Goal: Use online tool/utility: Utilize a website feature to perform a specific function

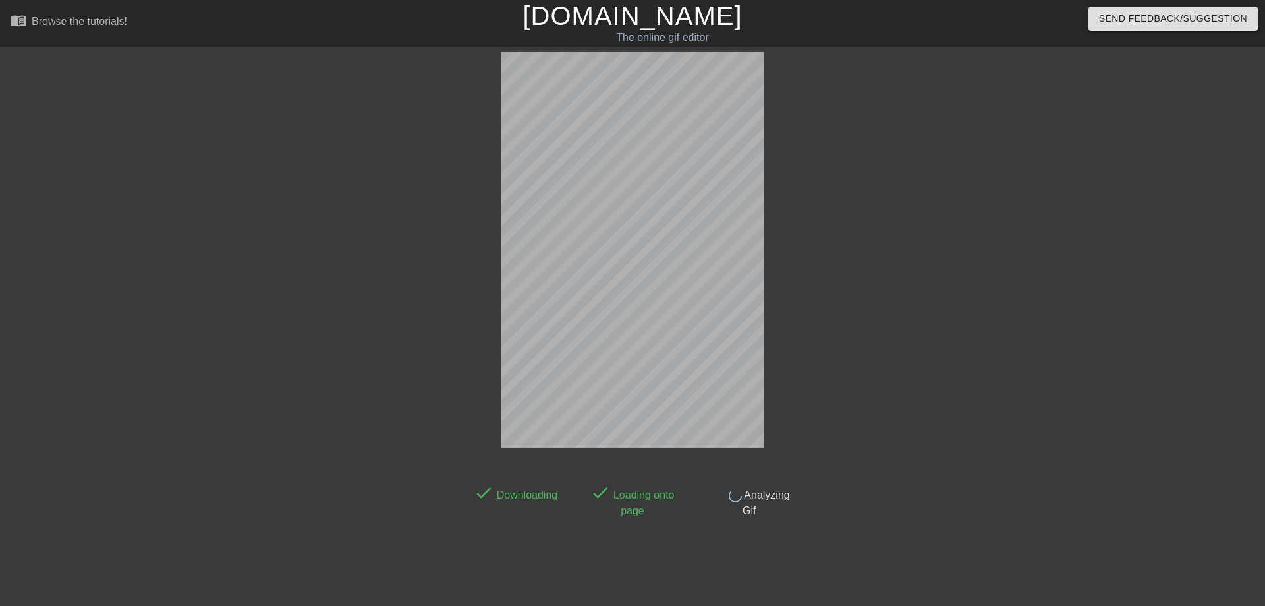
scroll to position [1, 0]
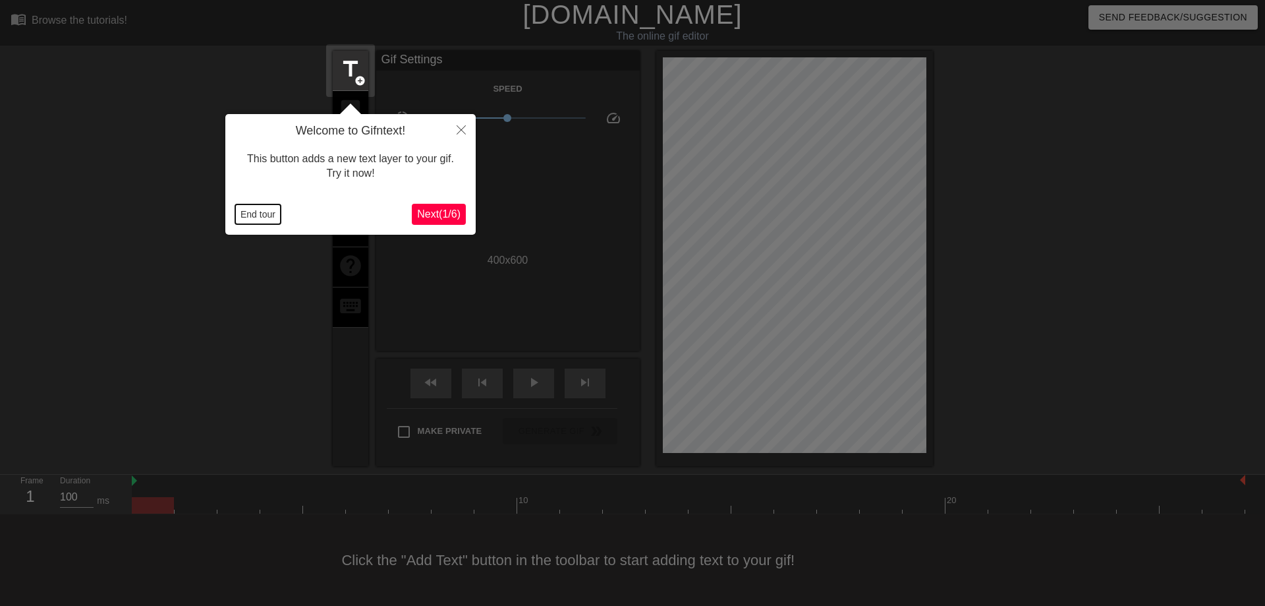
click at [246, 219] on button "End tour" at bounding box center [257, 214] width 45 height 20
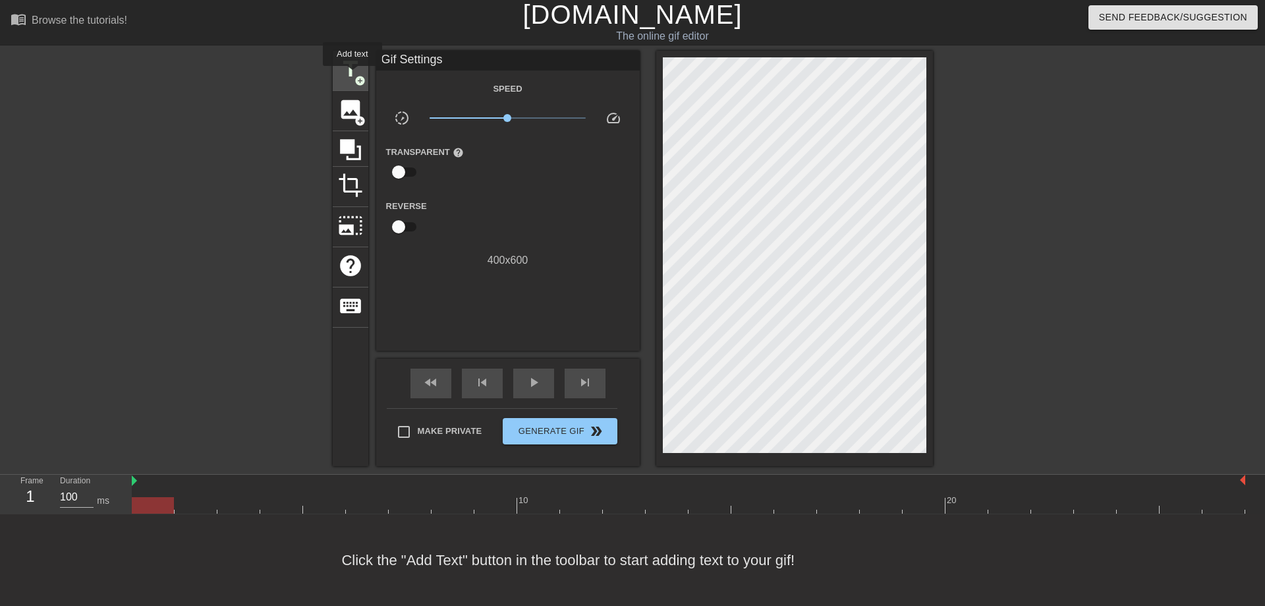
click at [353, 75] on span "title" at bounding box center [350, 69] width 25 height 25
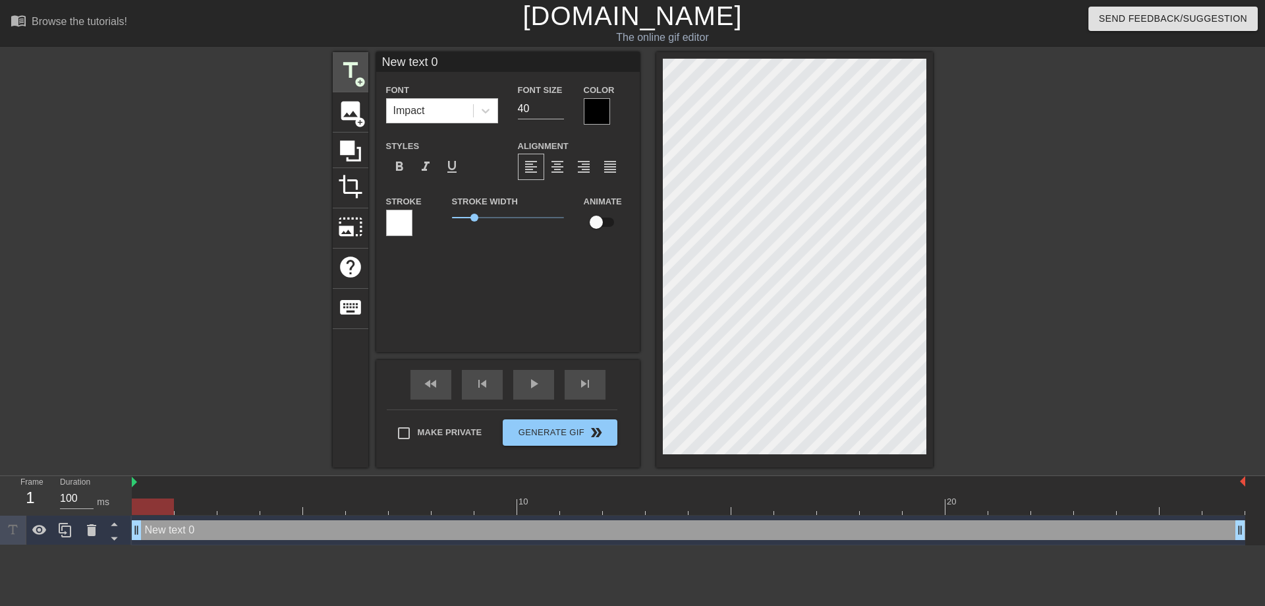
scroll to position [0, 0]
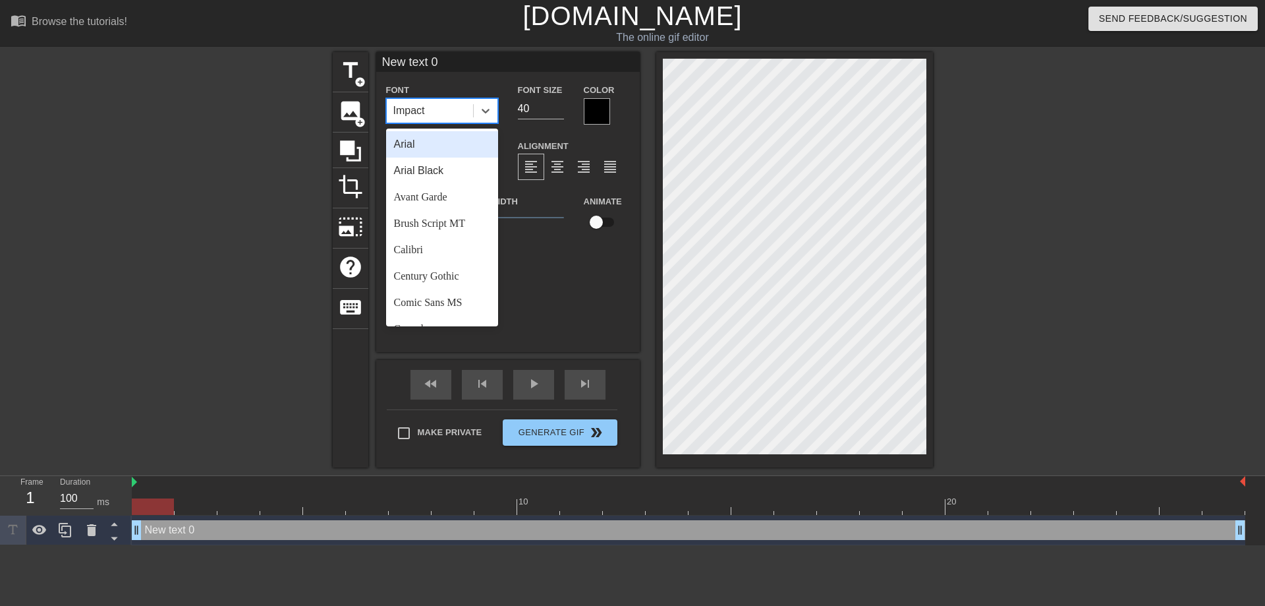
drag, startPoint x: 451, startPoint y: 121, endPoint x: 405, endPoint y: 113, distance: 46.7
click at [405, 113] on div "Impact" at bounding box center [430, 111] width 86 height 24
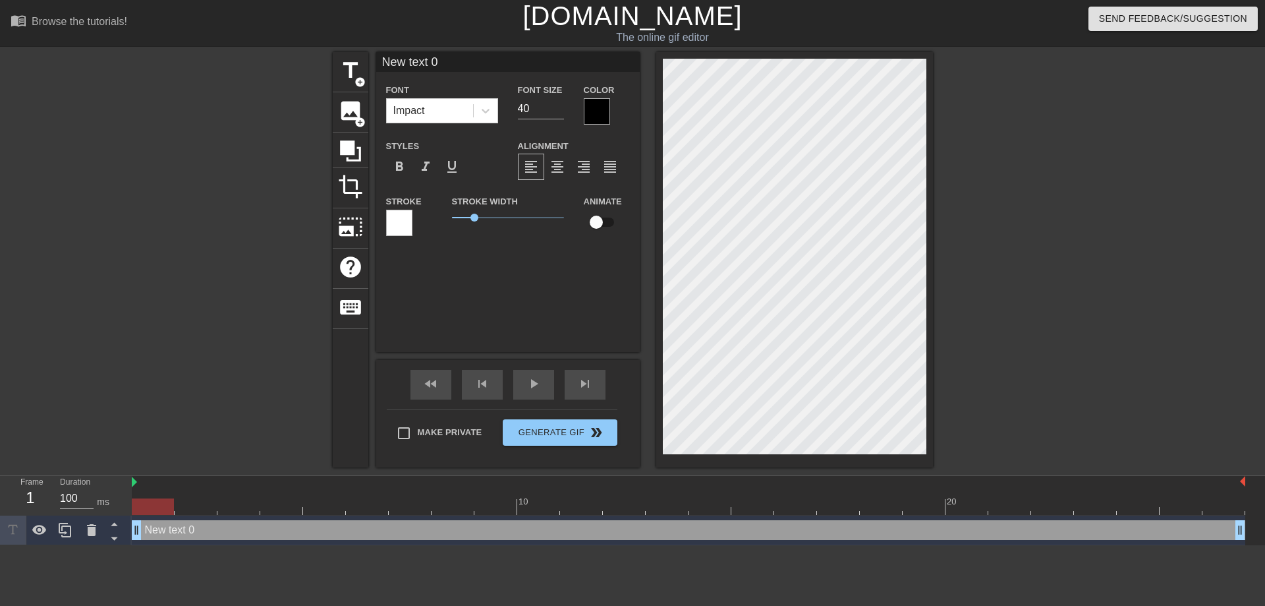
drag, startPoint x: 445, startPoint y: 61, endPoint x: 341, endPoint y: 60, distance: 104.8
click at [376, 60] on input "New text 0" at bounding box center [508, 62] width 264 height 20
type input "Костас!"
click at [489, 117] on div at bounding box center [486, 111] width 24 height 24
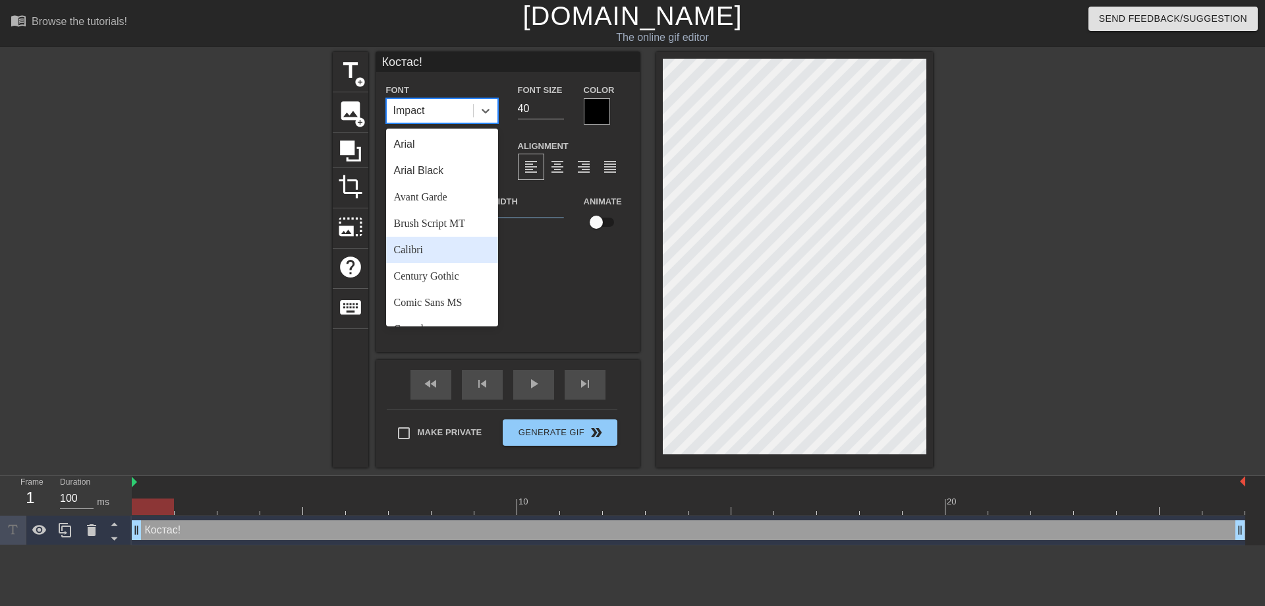
click at [434, 248] on div "Calibri" at bounding box center [442, 250] width 112 height 26
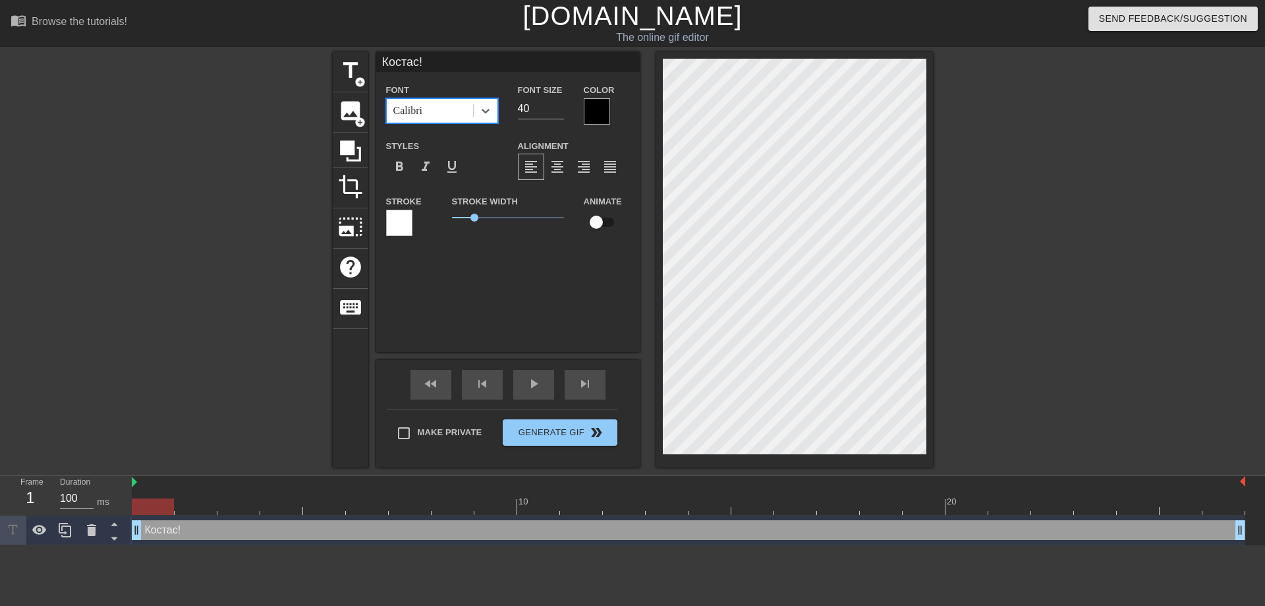
click at [490, 98] on div "Font option Calibri, selected. 0 results available. Select is focused ,type to …" at bounding box center [442, 103] width 112 height 42
click at [490, 110] on icon at bounding box center [485, 110] width 13 height 13
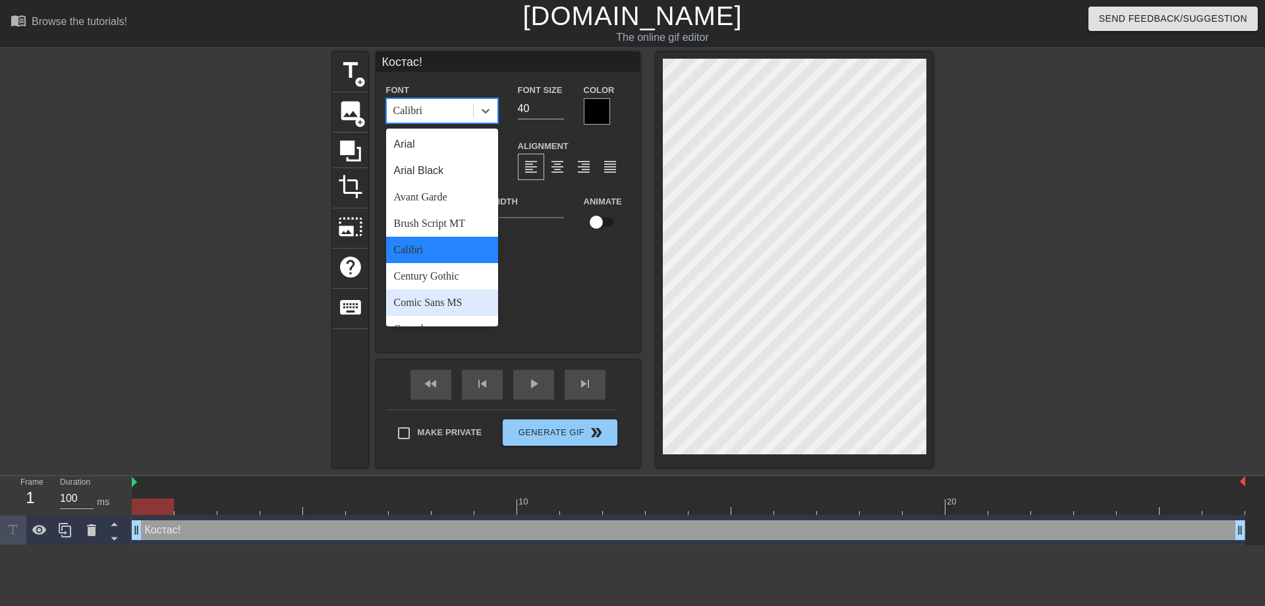
click at [403, 304] on div "Comic Sans MS" at bounding box center [442, 302] width 112 height 26
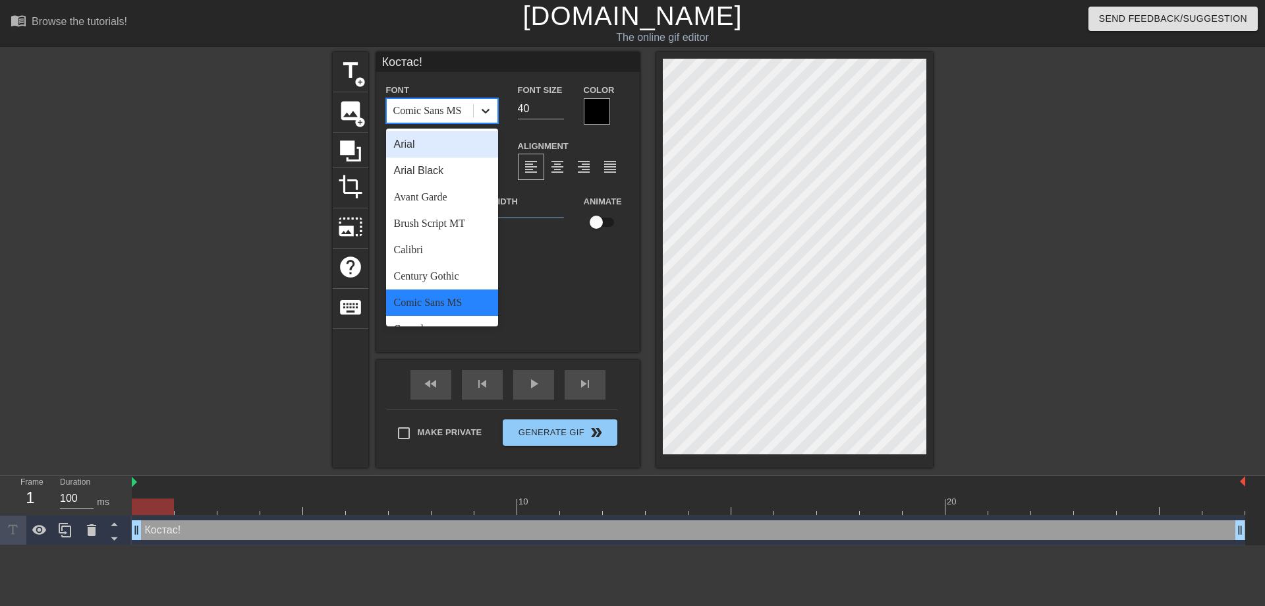
click at [491, 115] on icon at bounding box center [485, 110] width 13 height 13
click at [411, 150] on div "Arial" at bounding box center [442, 144] width 112 height 26
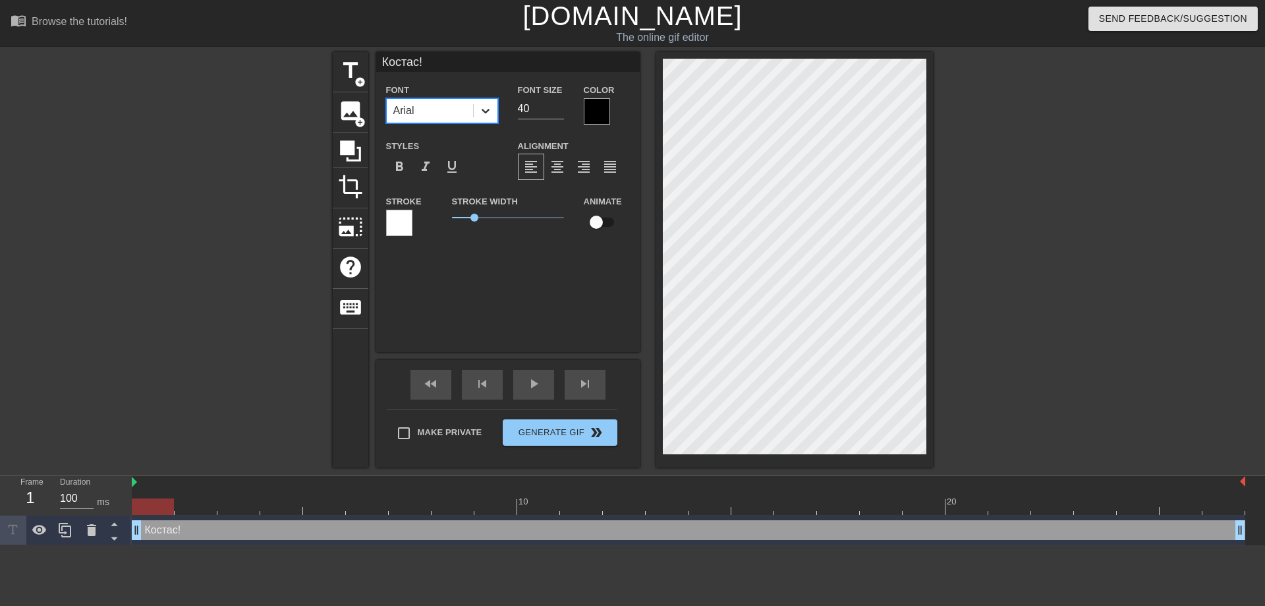
click at [494, 111] on div at bounding box center [486, 111] width 24 height 24
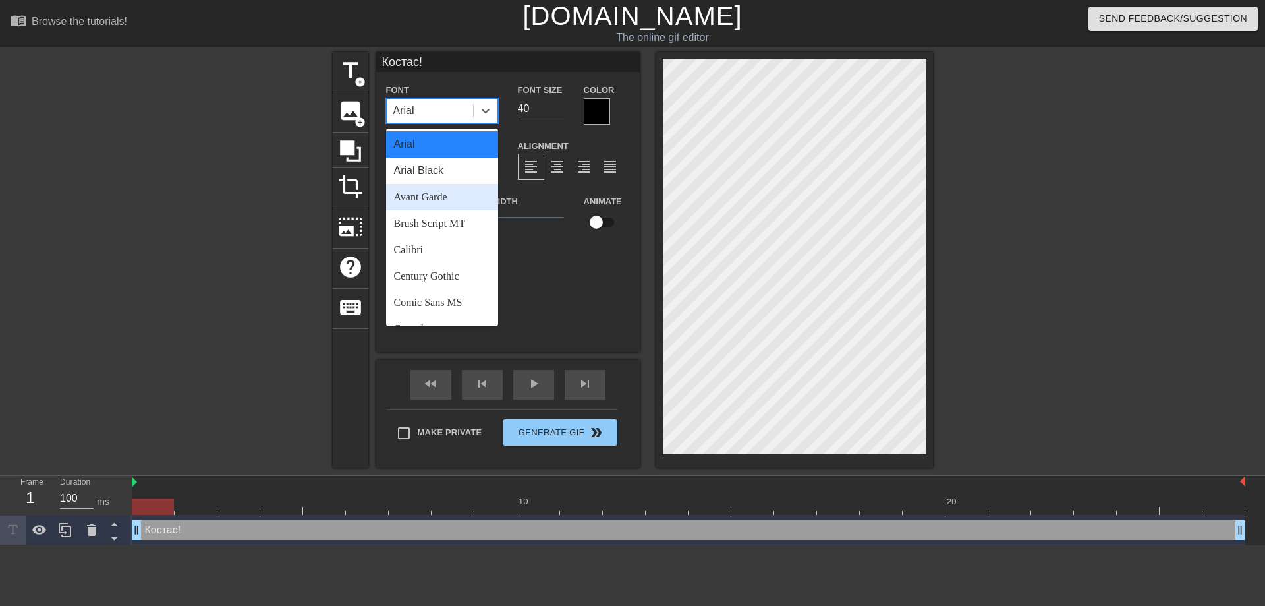
click at [430, 193] on div "Avant Garde" at bounding box center [442, 197] width 112 height 26
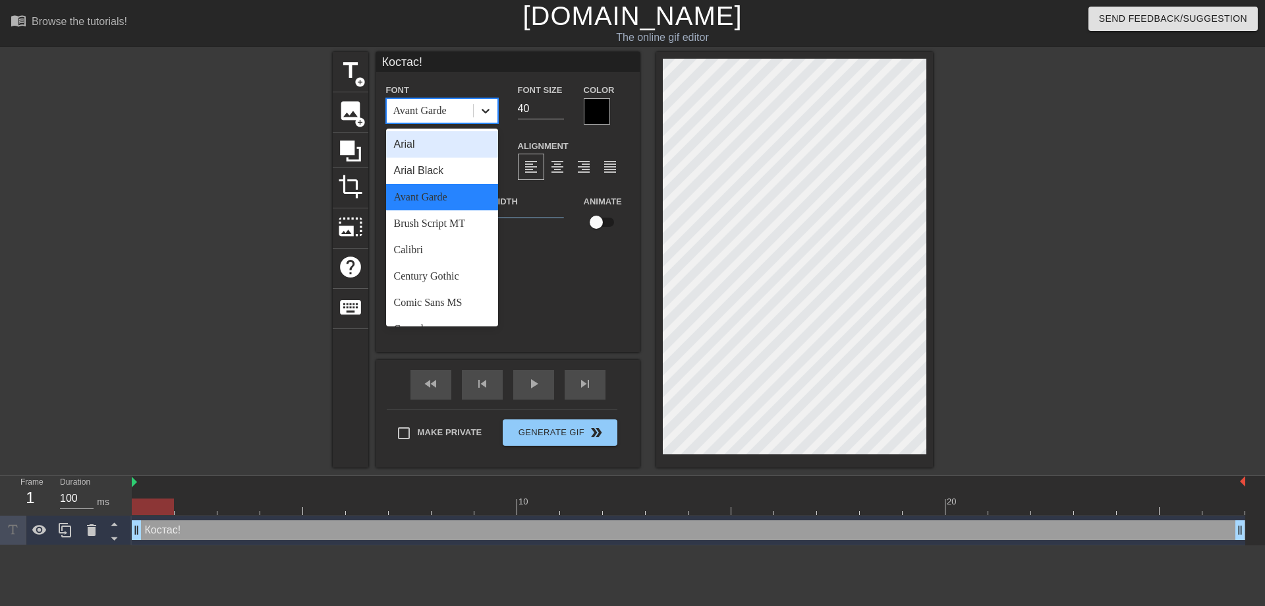
click at [492, 115] on icon at bounding box center [485, 110] width 13 height 13
click at [415, 224] on div "Brush Script MT" at bounding box center [442, 223] width 112 height 26
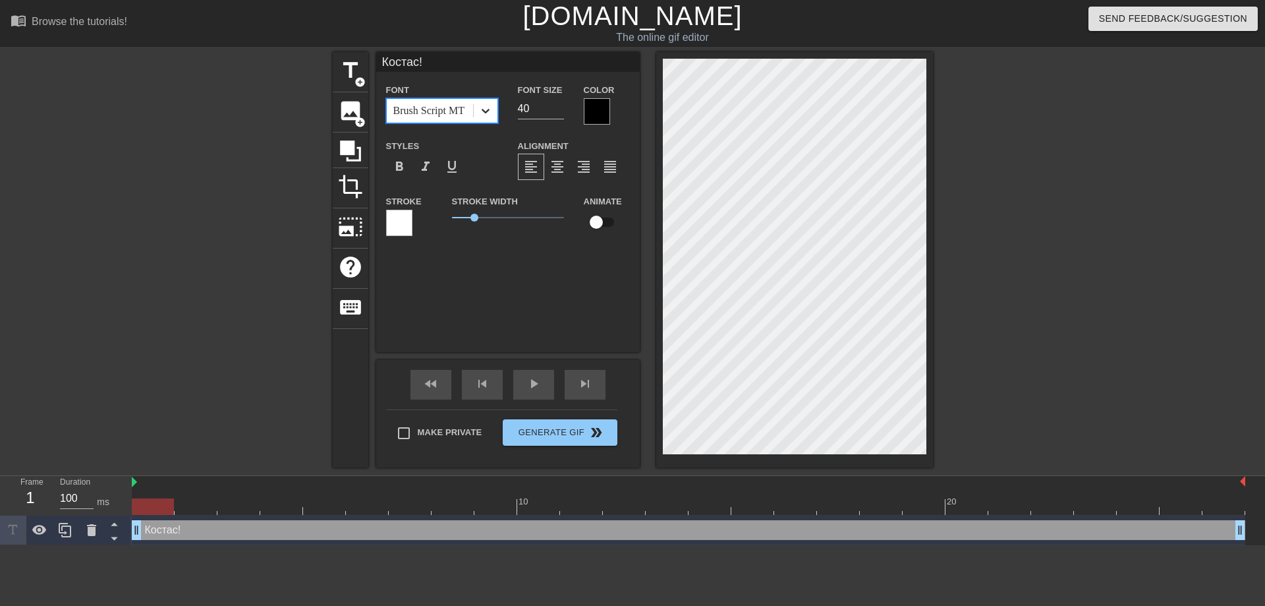
click at [488, 115] on icon at bounding box center [485, 110] width 13 height 13
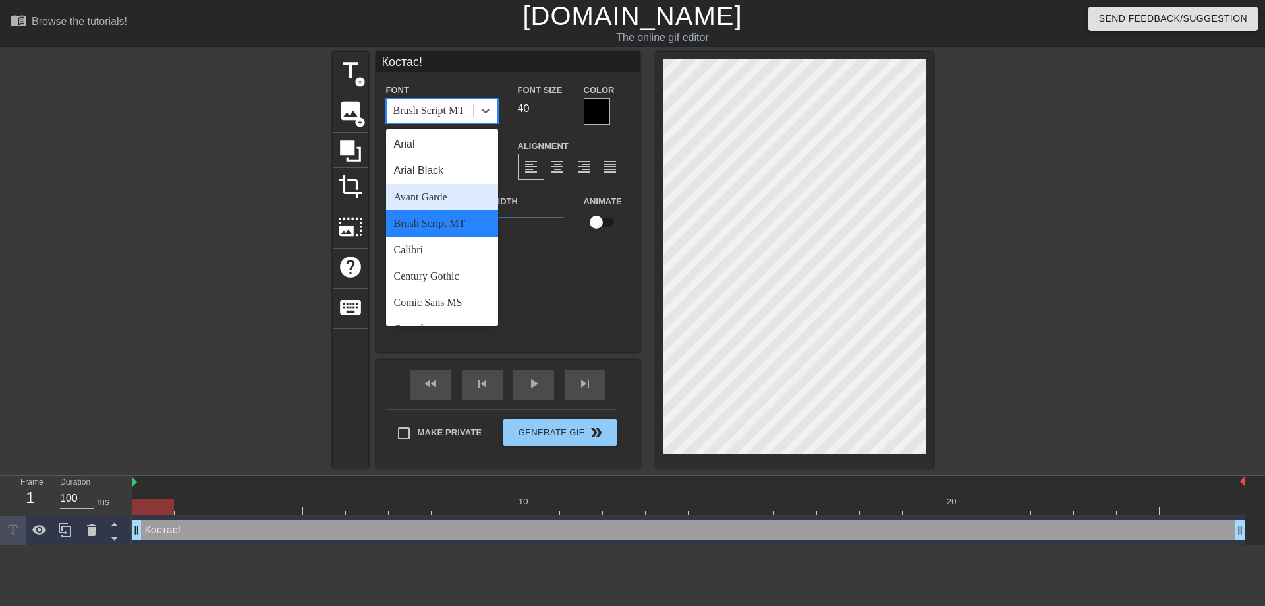
click at [429, 196] on div "Avant Garde" at bounding box center [442, 197] width 112 height 26
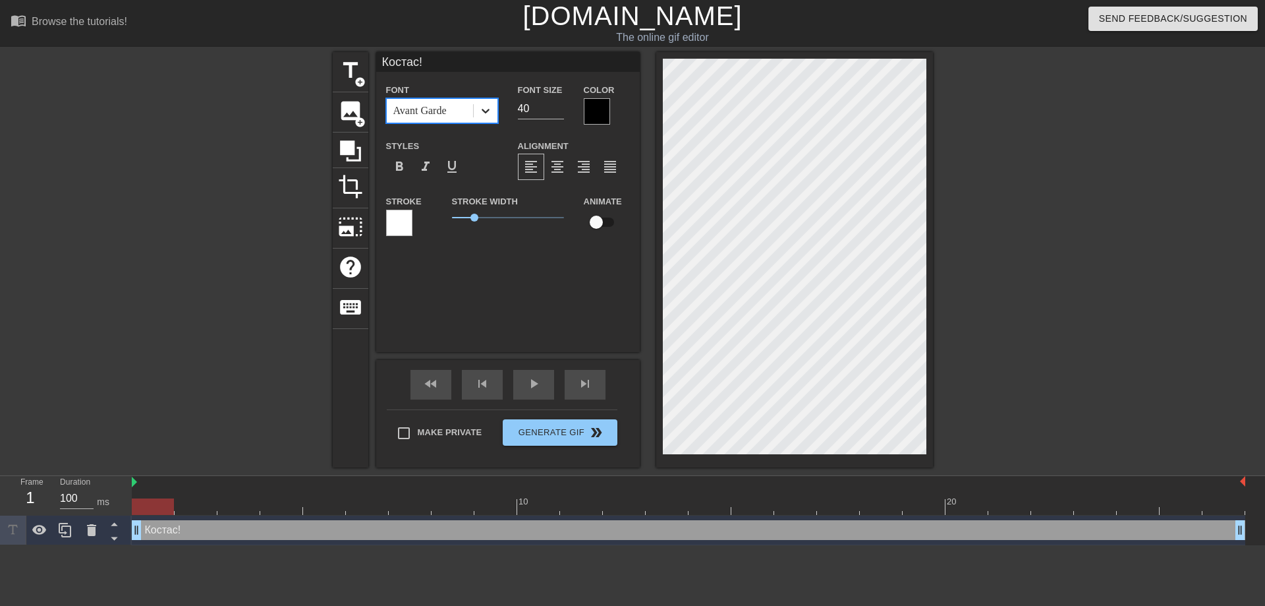
click at [486, 117] on div at bounding box center [486, 111] width 24 height 24
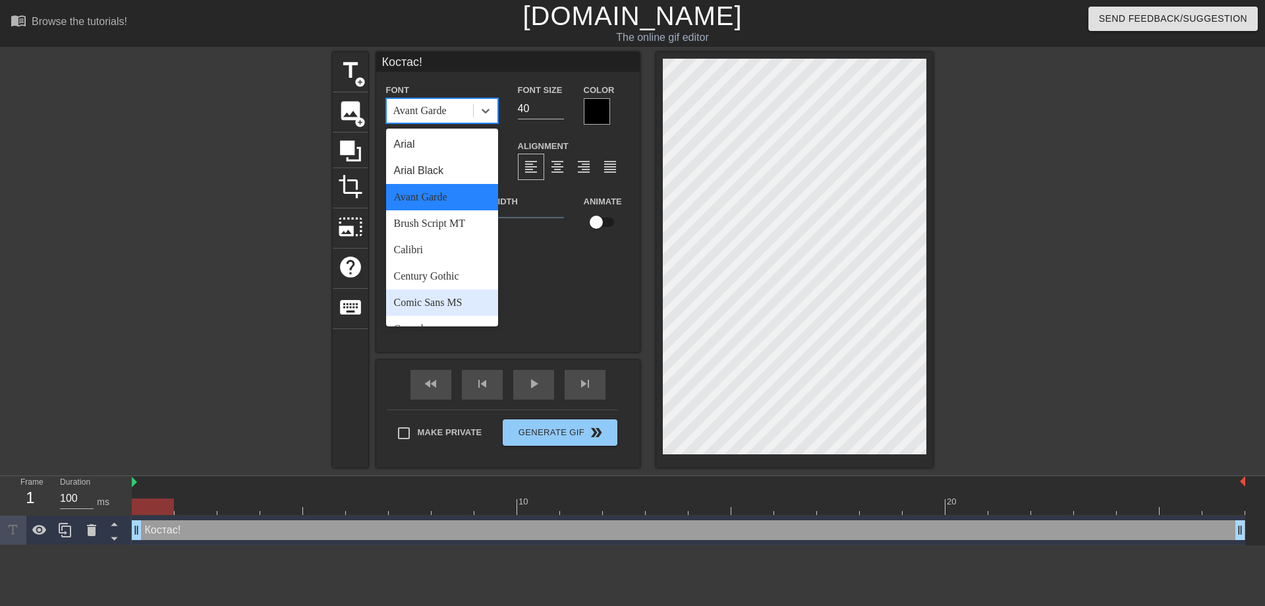
scroll to position [456, 0]
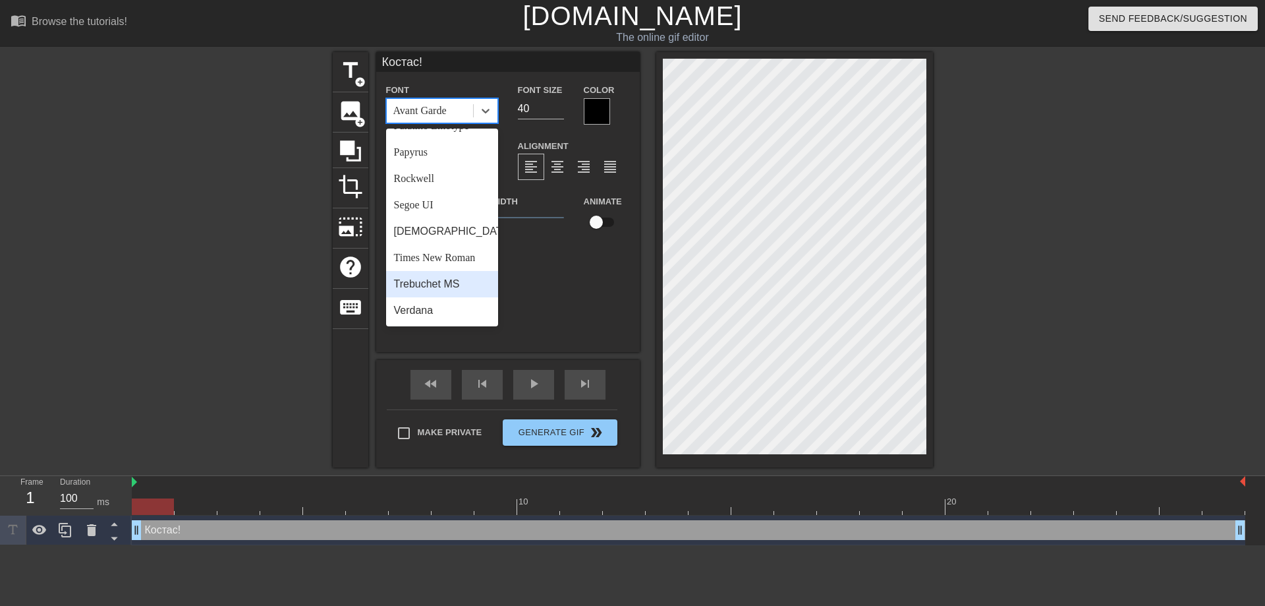
click at [436, 279] on div "Trebuchet MS" at bounding box center [442, 284] width 112 height 26
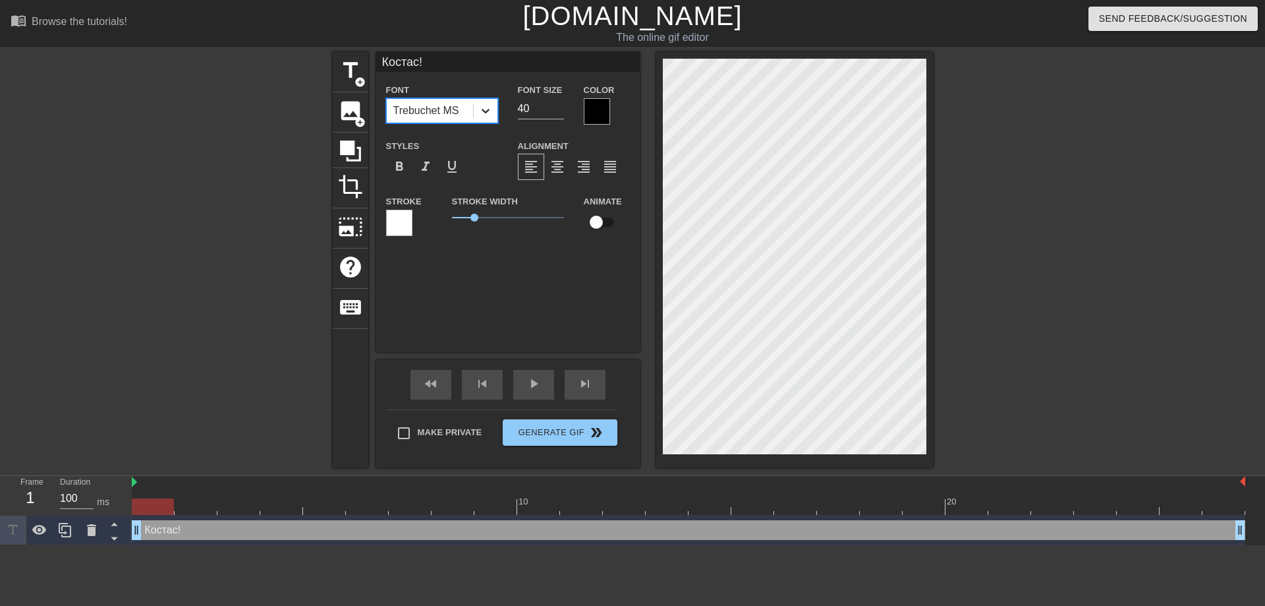
click at [484, 111] on icon at bounding box center [486, 111] width 8 height 5
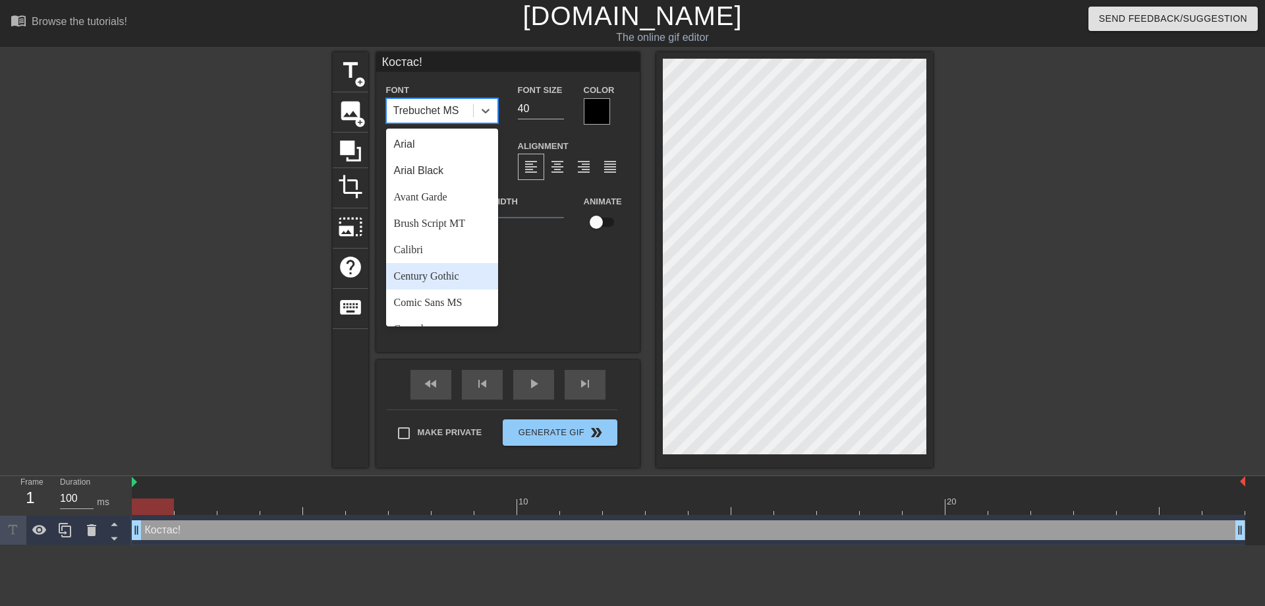
click at [420, 280] on div "Century Gothic" at bounding box center [442, 276] width 112 height 26
click at [486, 119] on div at bounding box center [486, 111] width 24 height 24
click at [430, 287] on div "Trebuchet MS" at bounding box center [442, 284] width 112 height 26
click at [490, 107] on icon at bounding box center [485, 110] width 13 height 13
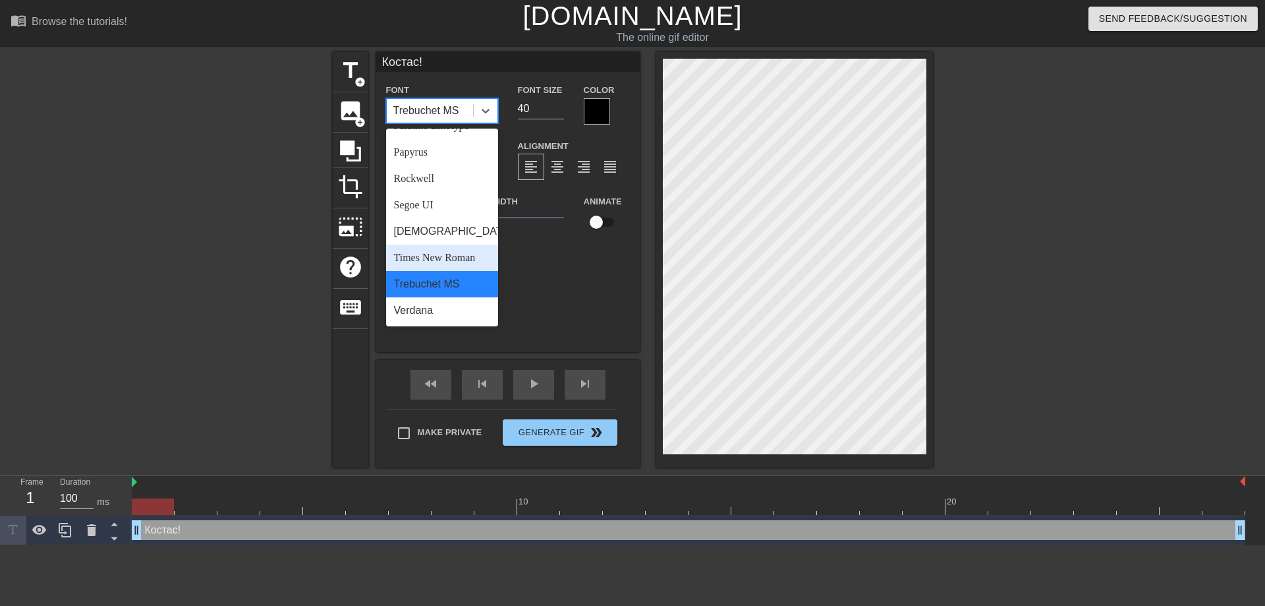
click at [430, 262] on div "Times New Roman" at bounding box center [442, 257] width 112 height 26
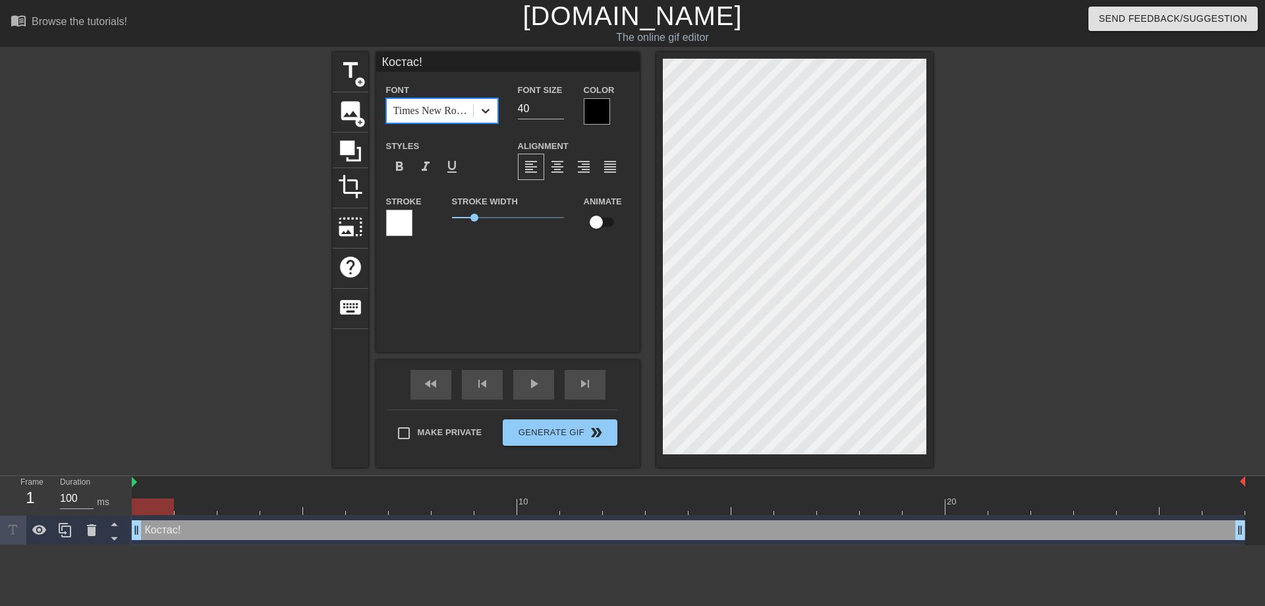
click at [488, 113] on icon at bounding box center [485, 110] width 13 height 13
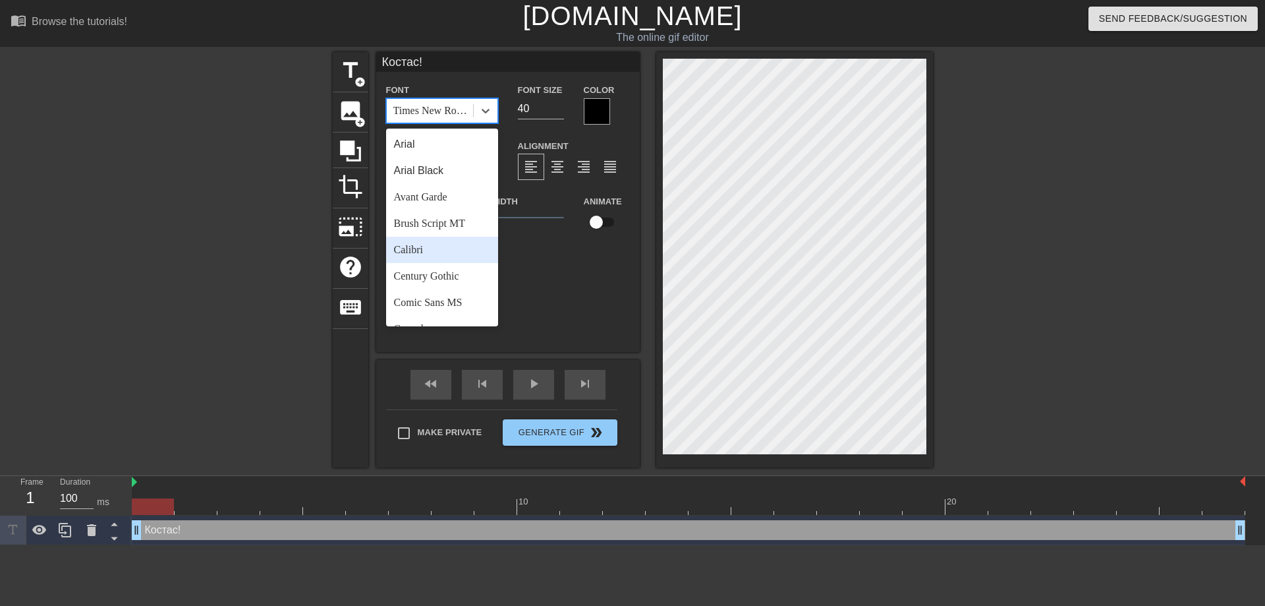
scroll to position [166, 0]
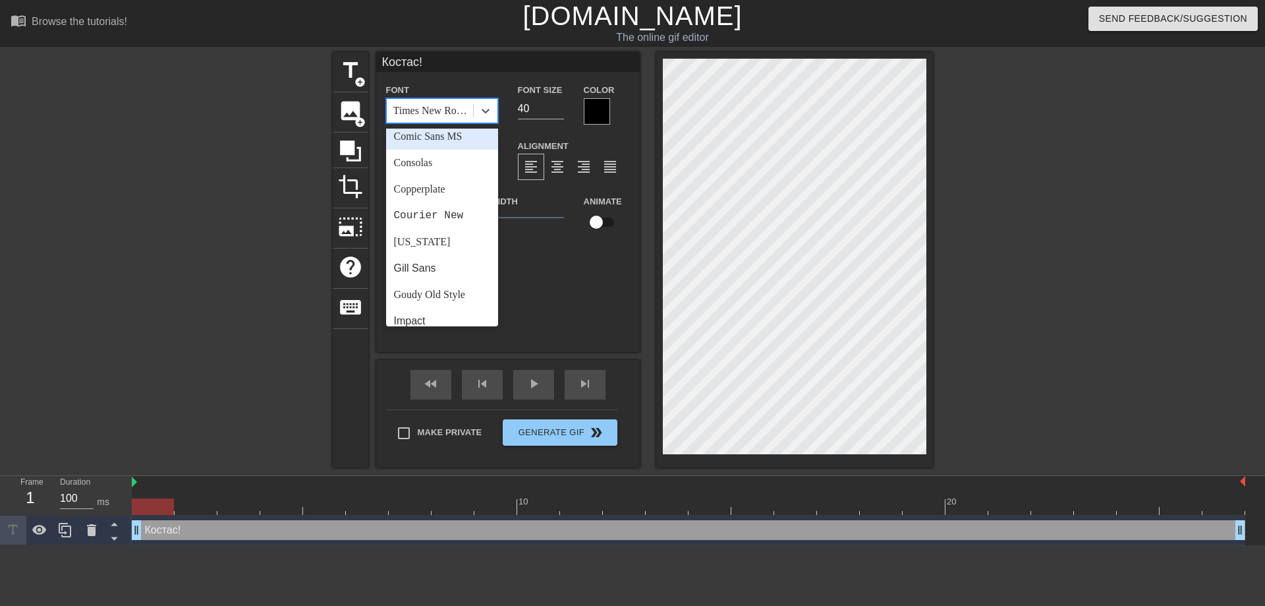
click at [428, 136] on div "Comic Sans MS" at bounding box center [442, 136] width 112 height 26
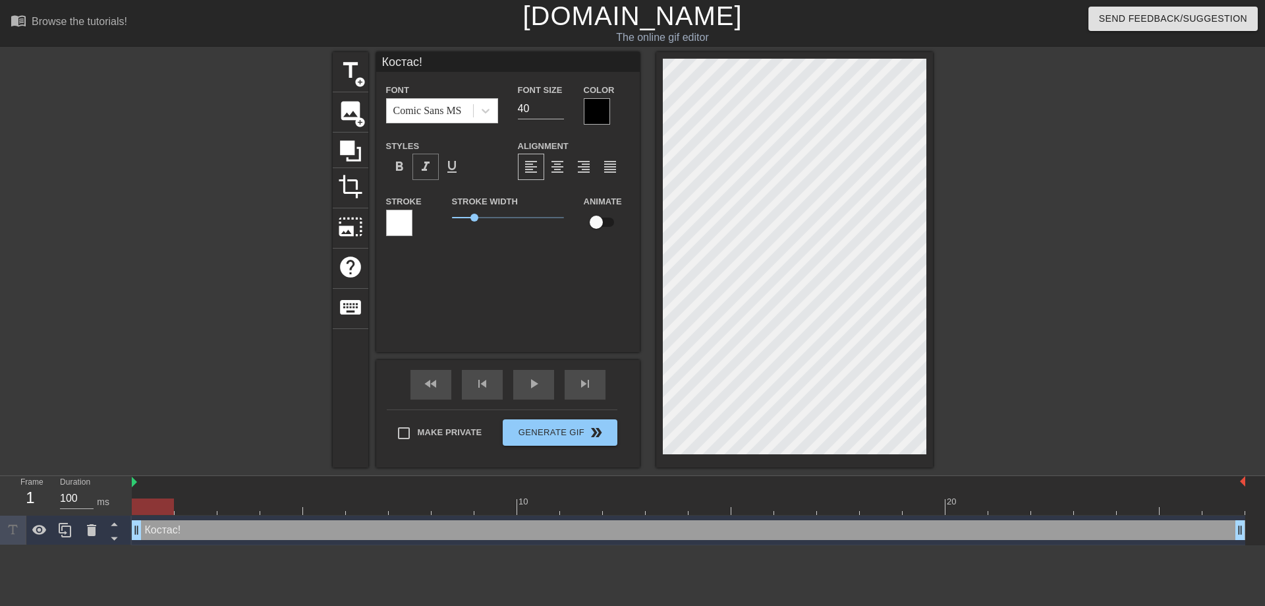
click at [424, 167] on span "format_italic" at bounding box center [426, 167] width 16 height 16
click at [593, 110] on div at bounding box center [597, 111] width 26 height 26
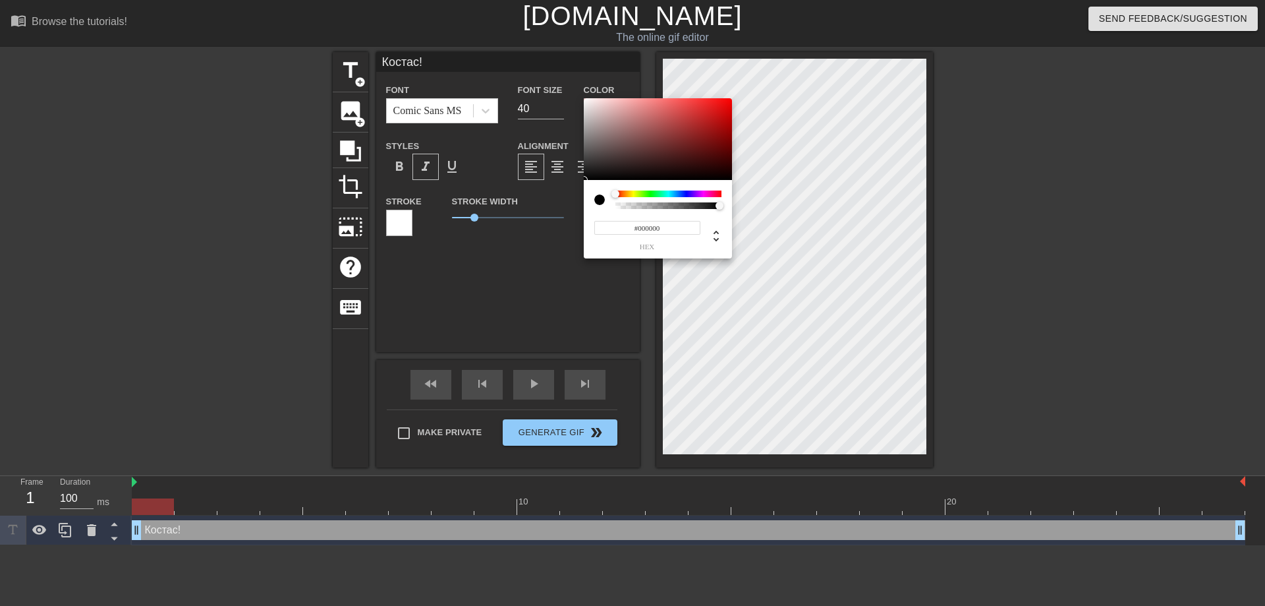
type input "0"
drag, startPoint x: 718, startPoint y: 205, endPoint x: 670, endPoint y: 200, distance: 49.1
click at [670, 200] on div at bounding box center [669, 199] width 106 height 18
type input "1"
drag, startPoint x: 667, startPoint y: 206, endPoint x: 709, endPoint y: 190, distance: 45.3
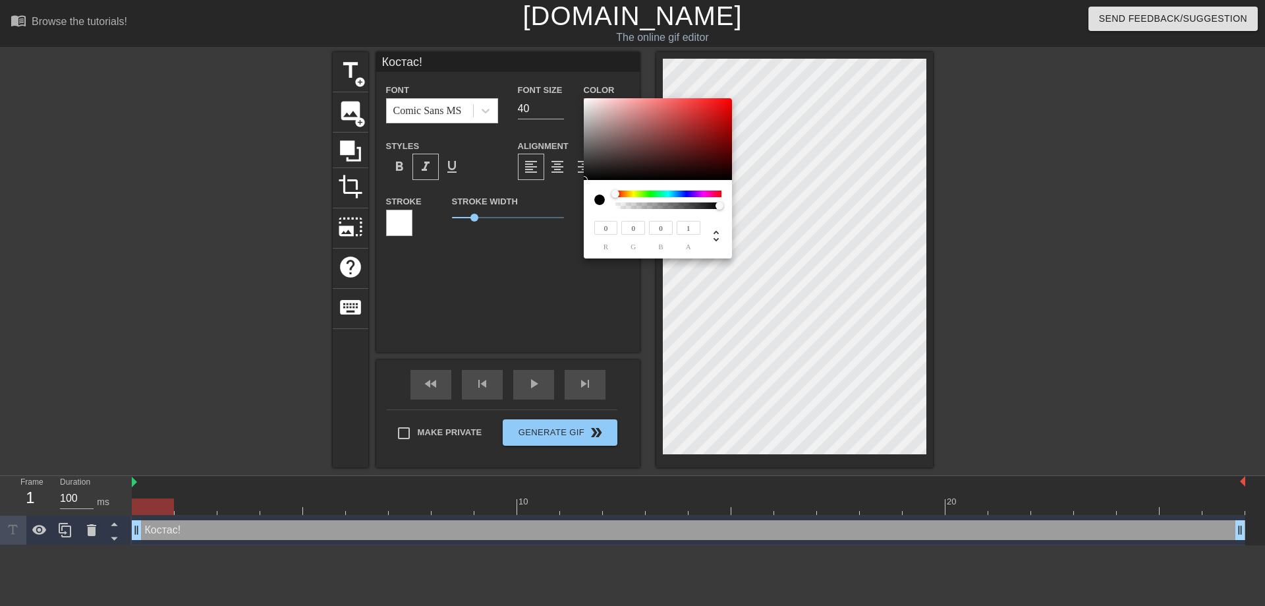
click at [730, 205] on div "0 r 0 g 0 b 1 a" at bounding box center [658, 219] width 148 height 78
type input "205"
type input "68"
type input "215"
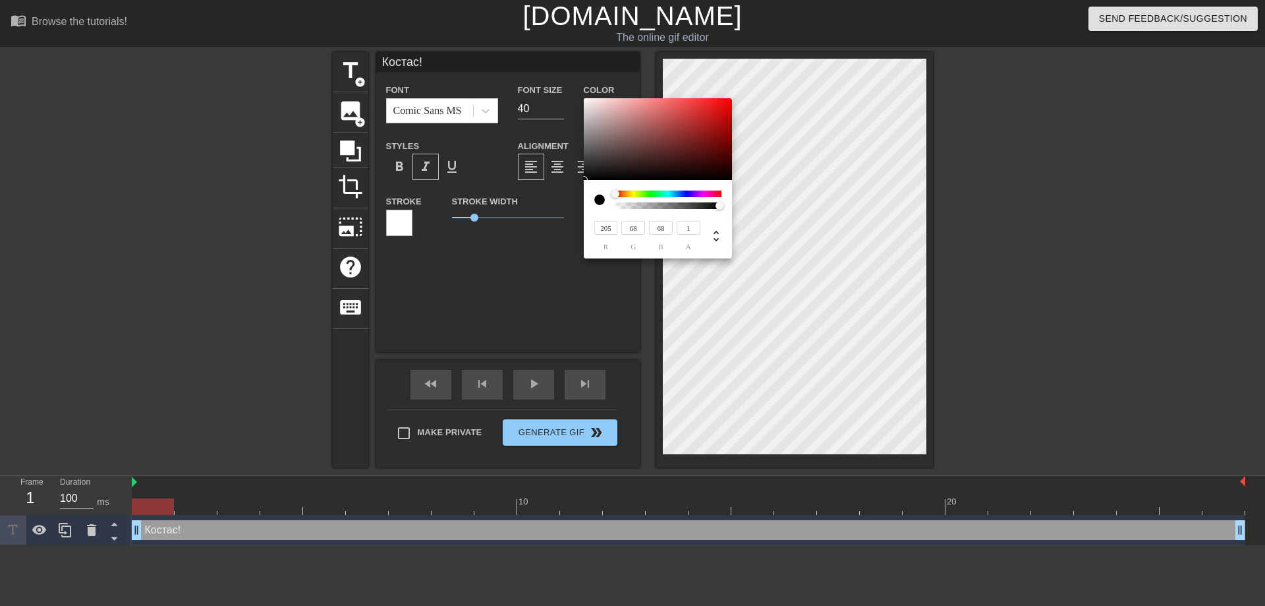
type input "213"
type input "219"
type input "216"
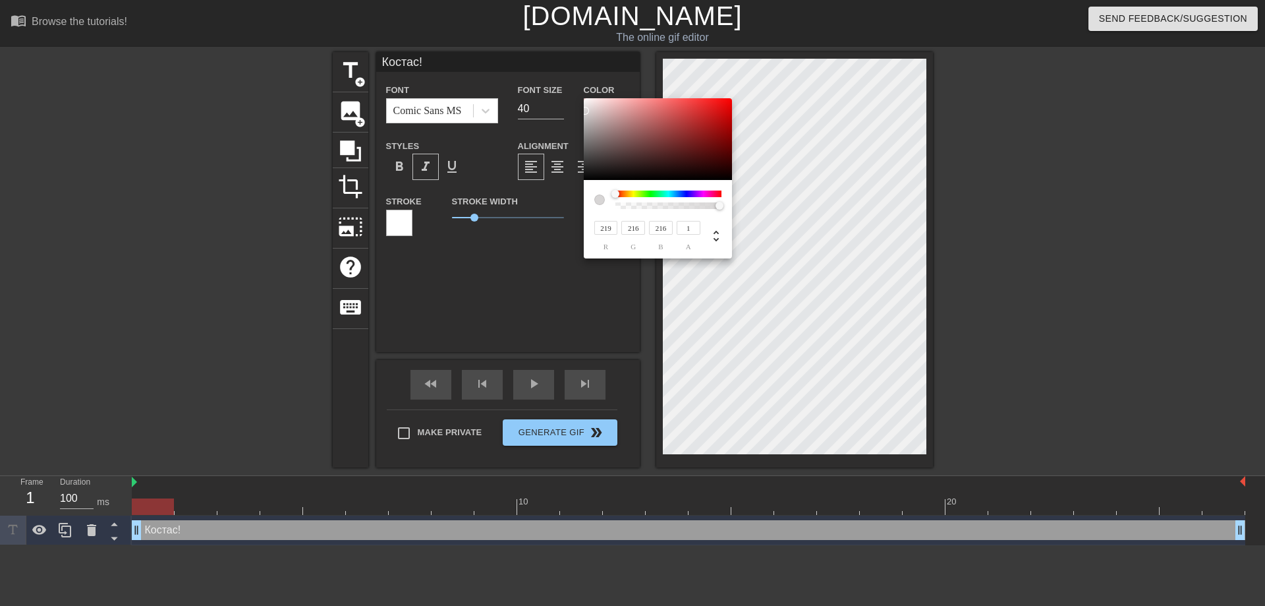
type input "215"
type input "224"
type input "219"
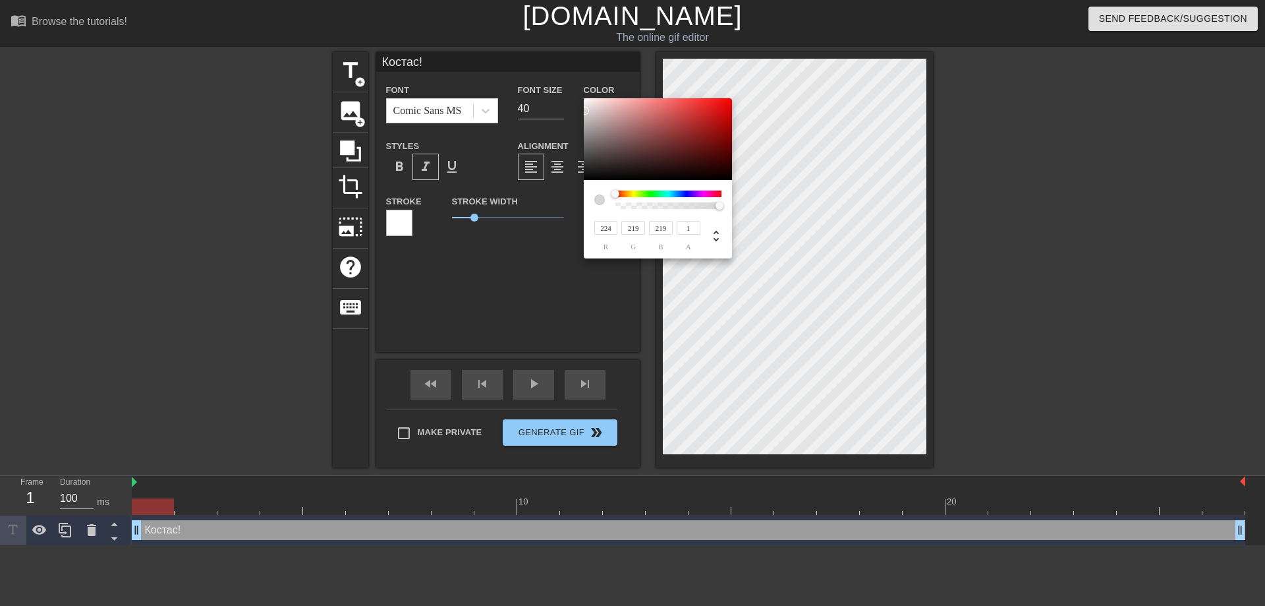
type input "238"
type input "234"
type input "248"
type input "83"
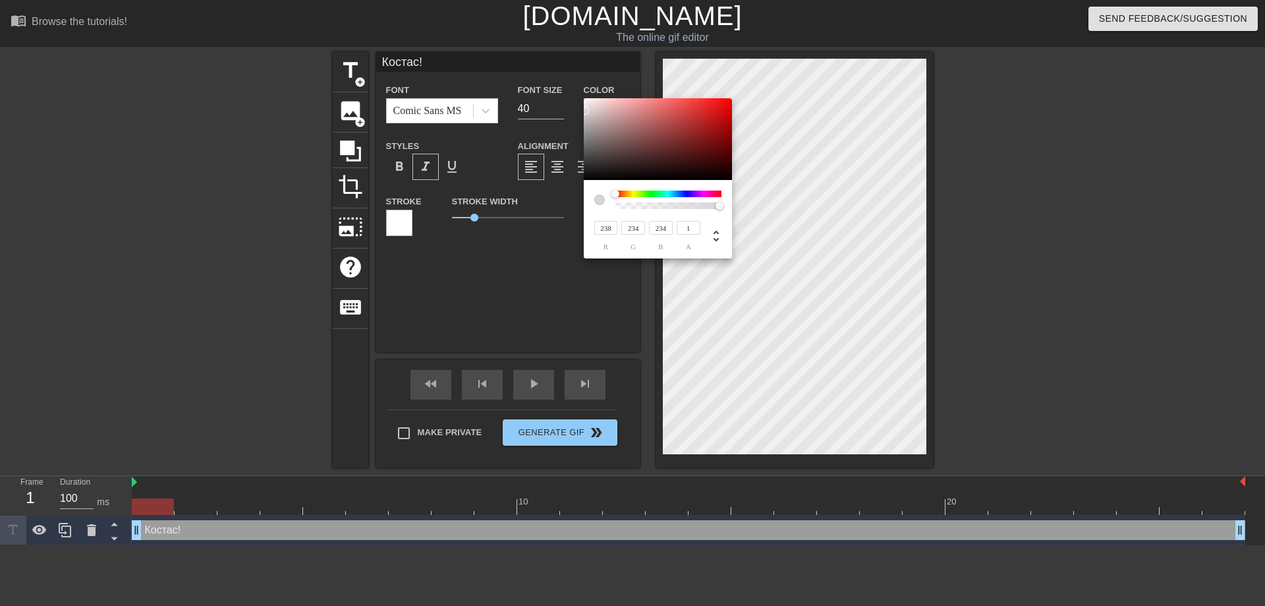
type input "83"
type input "255"
drag, startPoint x: 586, startPoint y: 109, endPoint x: 583, endPoint y: 93, distance: 16.8
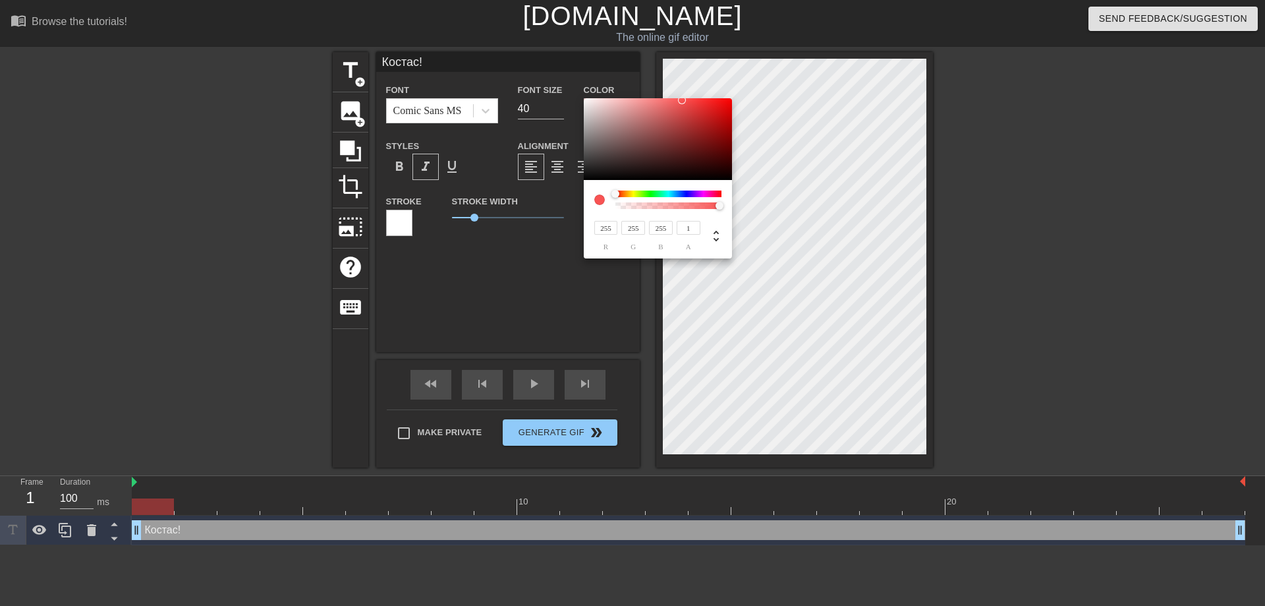
click at [584, 98] on div at bounding box center [658, 139] width 148 height 82
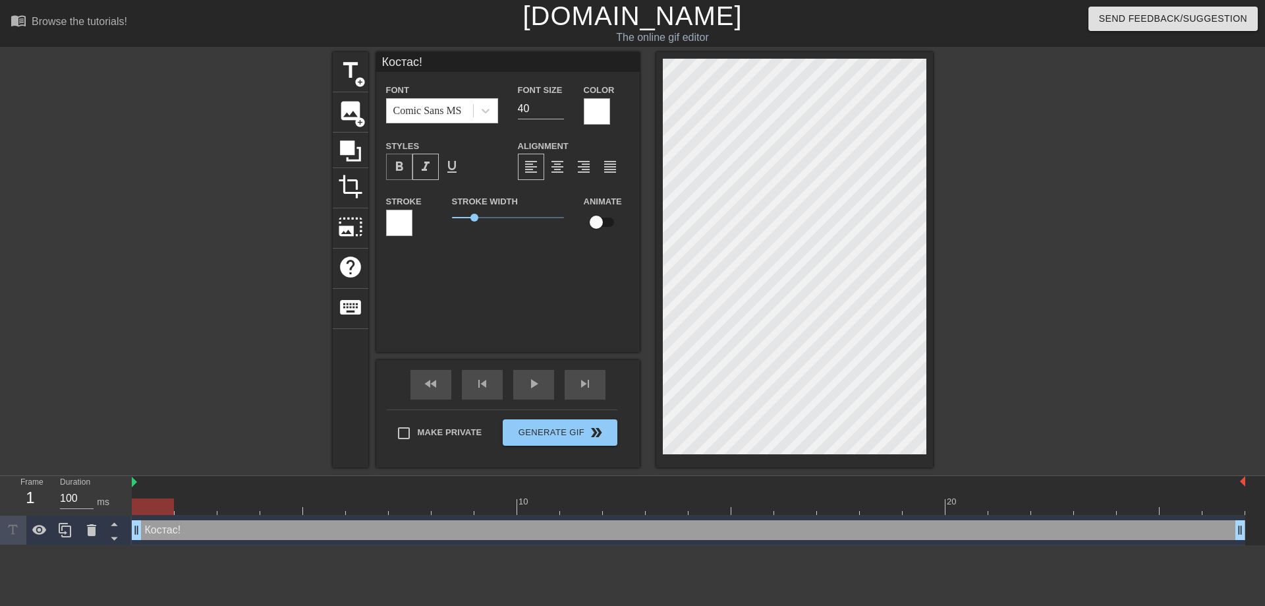
click at [400, 173] on span "format_bold" at bounding box center [399, 167] width 16 height 16
drag, startPoint x: 471, startPoint y: 216, endPoint x: 409, endPoint y: 217, distance: 62.6
click at [410, 218] on div "Stroke Stroke Width 0 Animate" at bounding box center [508, 220] width 264 height 55
click at [600, 221] on input "checkbox" at bounding box center [596, 222] width 75 height 25
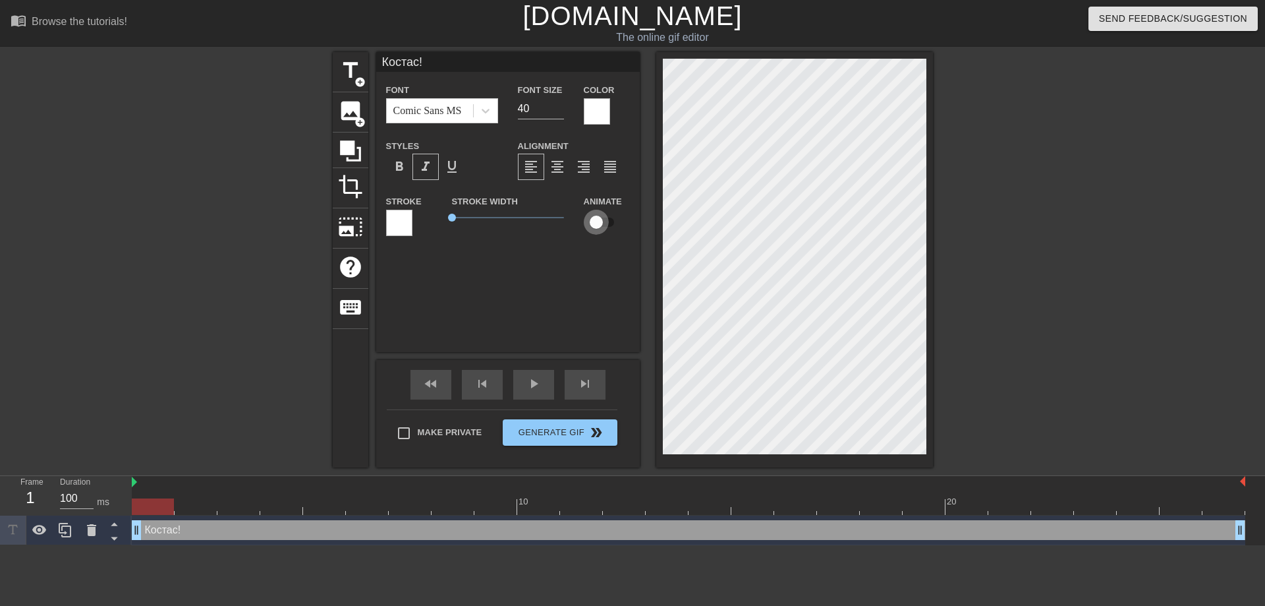
checkbox input "true"
click at [451, 170] on span "format_underline" at bounding box center [452, 167] width 16 height 16
click at [399, 164] on span "format_bold" at bounding box center [399, 167] width 16 height 16
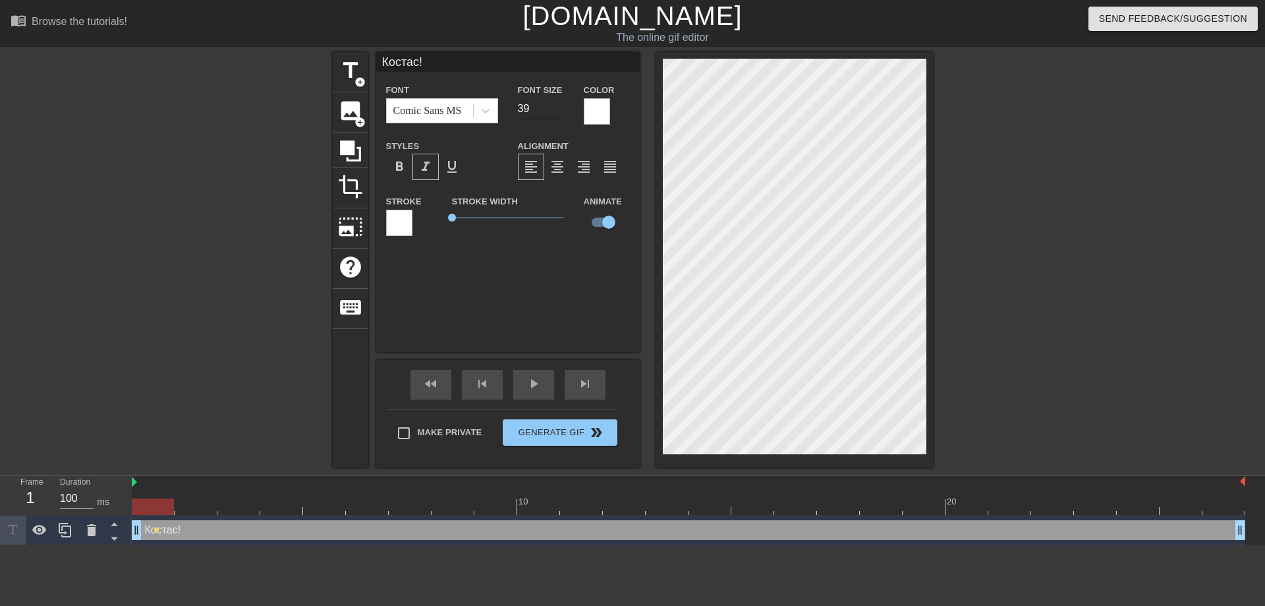
click at [556, 113] on input "39" at bounding box center [541, 108] width 46 height 21
click at [556, 113] on input "38" at bounding box center [541, 108] width 46 height 21
click at [556, 113] on input "37" at bounding box center [541, 108] width 46 height 21
click at [556, 113] on input "36" at bounding box center [541, 108] width 46 height 21
click at [556, 113] on input "35" at bounding box center [541, 108] width 46 height 21
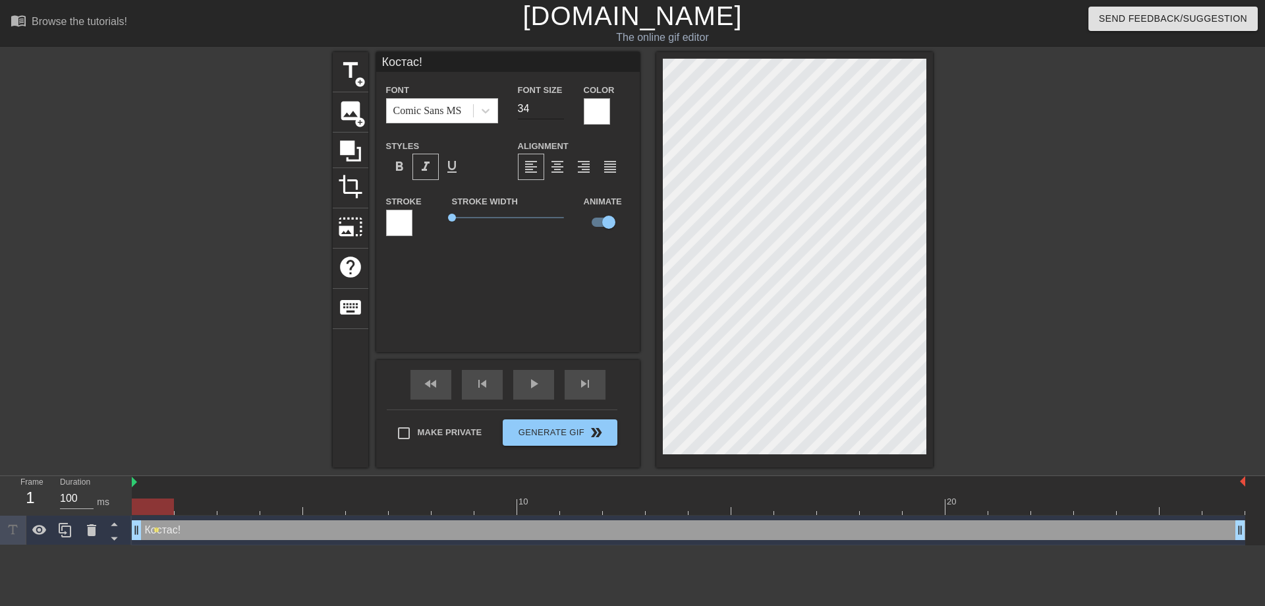
click at [556, 113] on input "34" at bounding box center [541, 108] width 46 height 21
click at [558, 112] on input "33" at bounding box center [541, 108] width 46 height 21
click at [558, 112] on input "32" at bounding box center [541, 108] width 46 height 21
type input "31"
drag, startPoint x: 558, startPoint y: 112, endPoint x: 610, endPoint y: 124, distance: 53.4
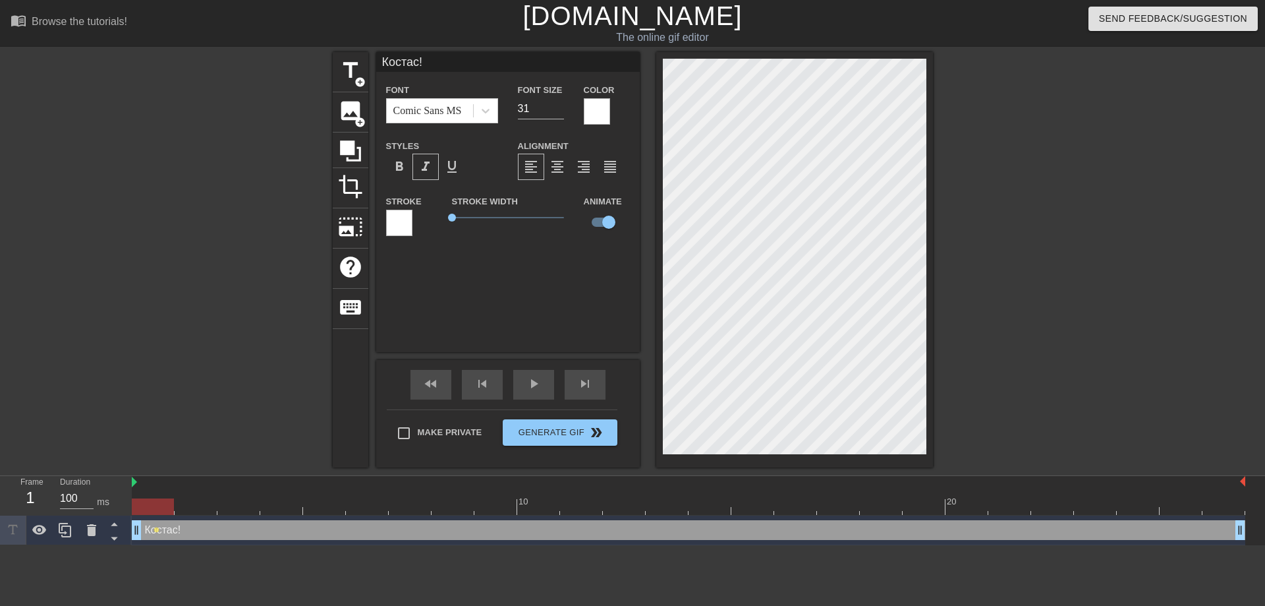
click at [560, 112] on input "31" at bounding box center [541, 108] width 46 height 21
click at [1026, 312] on div at bounding box center [1048, 249] width 198 height 395
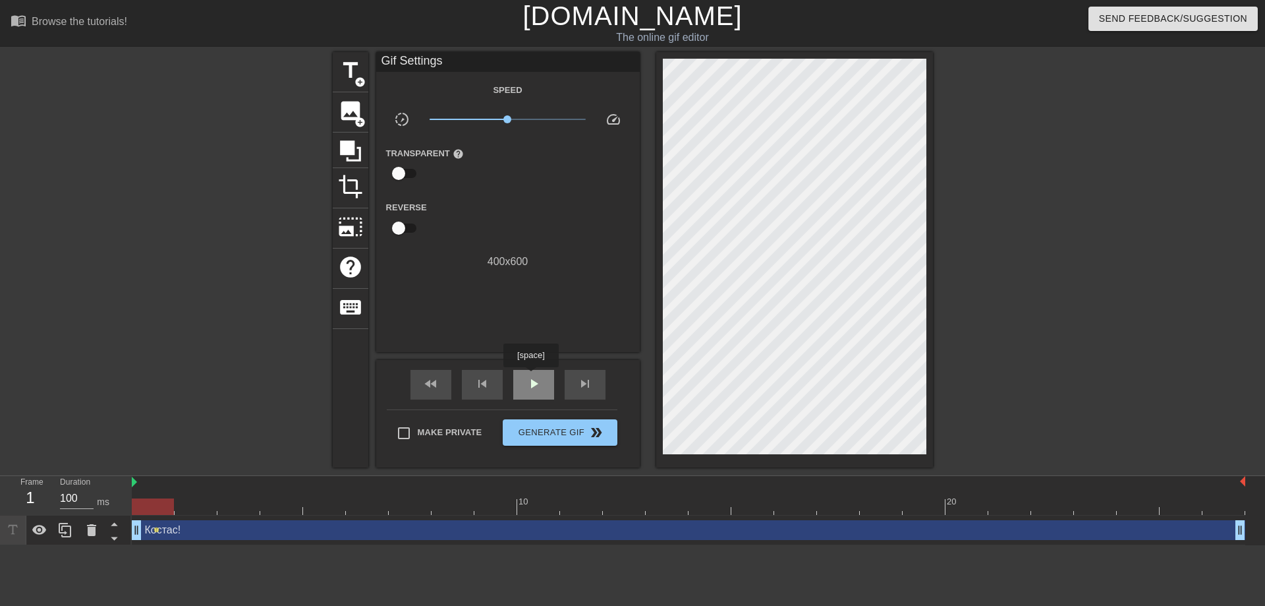
click at [530, 376] on span "play_arrow" at bounding box center [534, 384] width 16 height 16
type input "100"
click at [404, 172] on input "checkbox" at bounding box center [398, 173] width 75 height 25
checkbox input "true"
click at [509, 260] on div "400 x 600" at bounding box center [508, 263] width 264 height 16
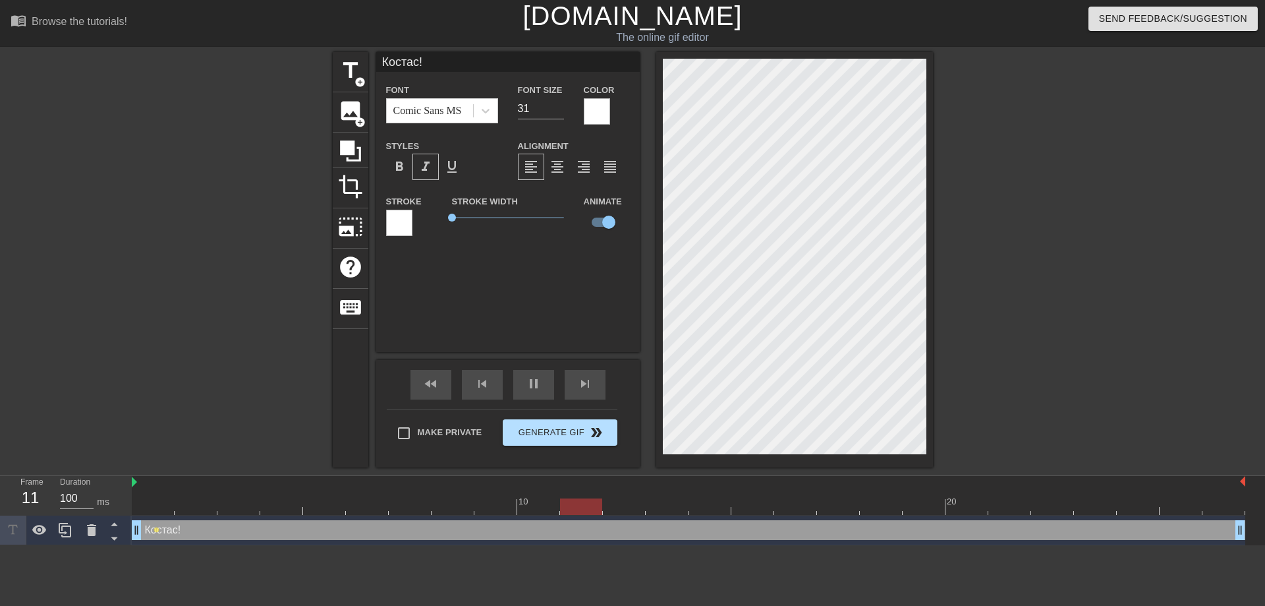
type input "70"
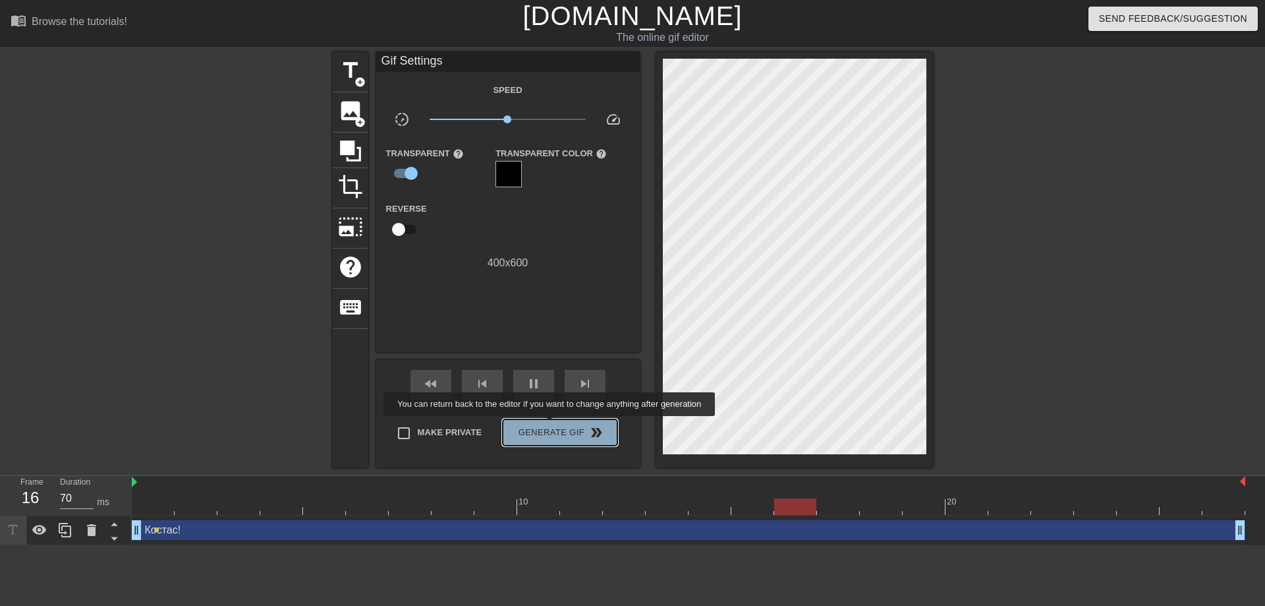
click at [551, 425] on span "Generate Gif double_arrow" at bounding box center [559, 432] width 103 height 16
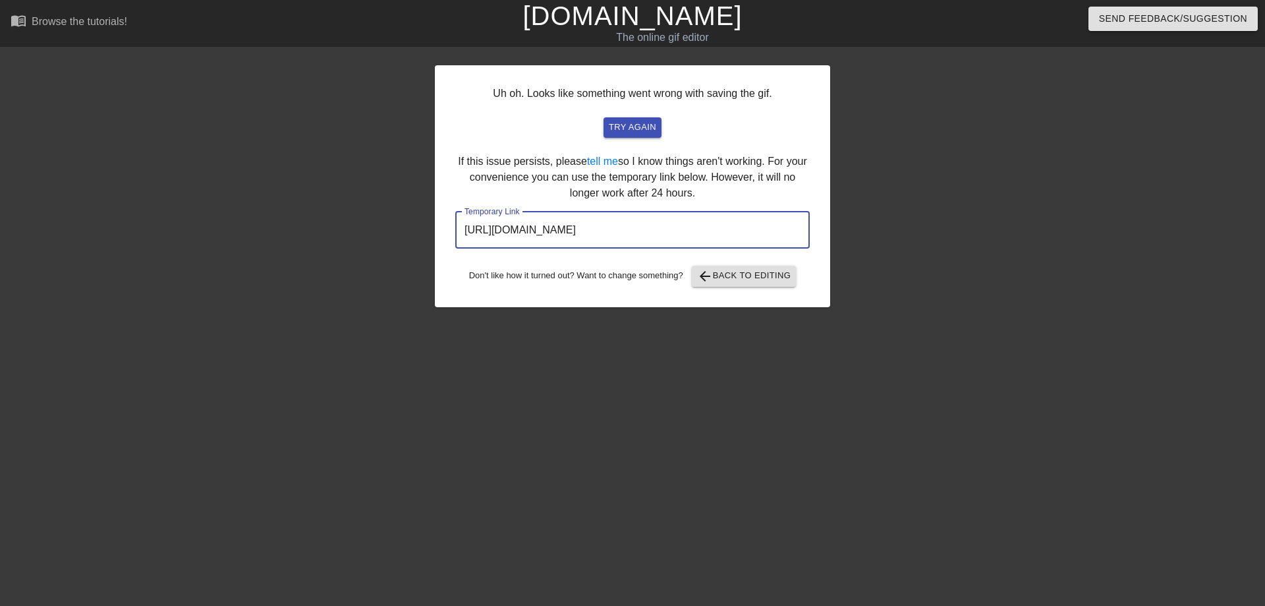
drag, startPoint x: 739, startPoint y: 233, endPoint x: 342, endPoint y: 233, distance: 397.4
click at [455, 233] on input "https://www.gifntext.com/temp_generations/z7a0iJLE.gif" at bounding box center [632, 230] width 355 height 37
drag, startPoint x: 627, startPoint y: 130, endPoint x: 696, endPoint y: 265, distance: 151.2
click at [618, 242] on div "Uh oh. Looks like something went wrong with saving the gif. try again If this i…" at bounding box center [632, 186] width 395 height 242
click at [763, 279] on span "arrow_back Back to Editing" at bounding box center [744, 276] width 94 height 16
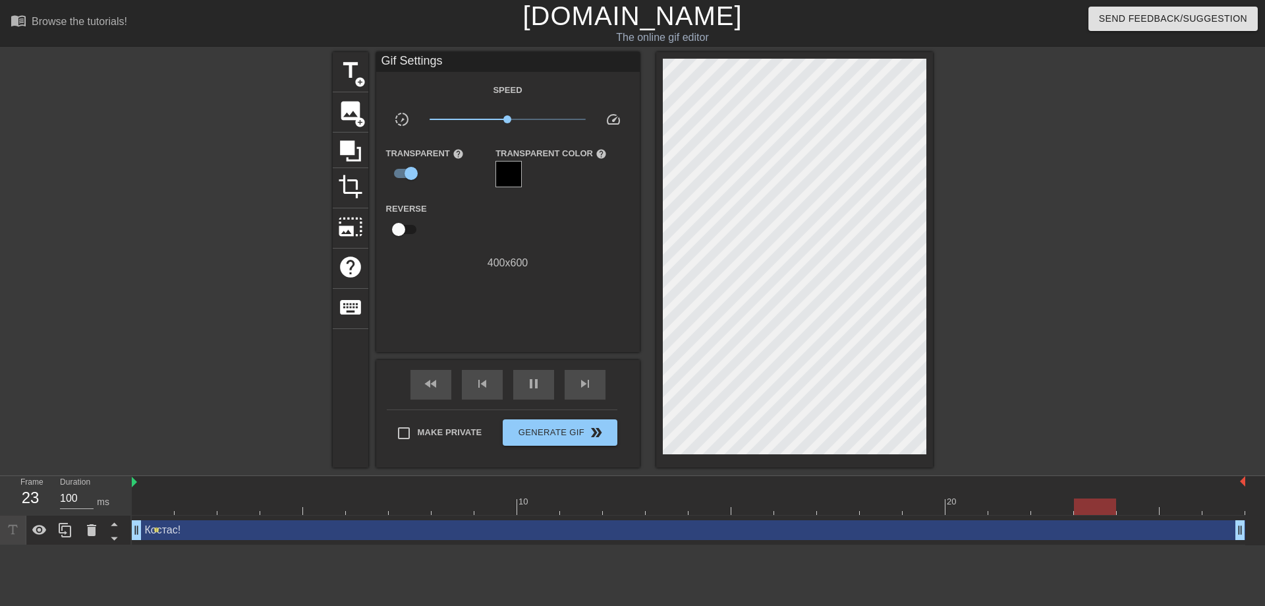
click at [683, 25] on link "[DOMAIN_NAME]" at bounding box center [632, 15] width 219 height 29
type input "70"
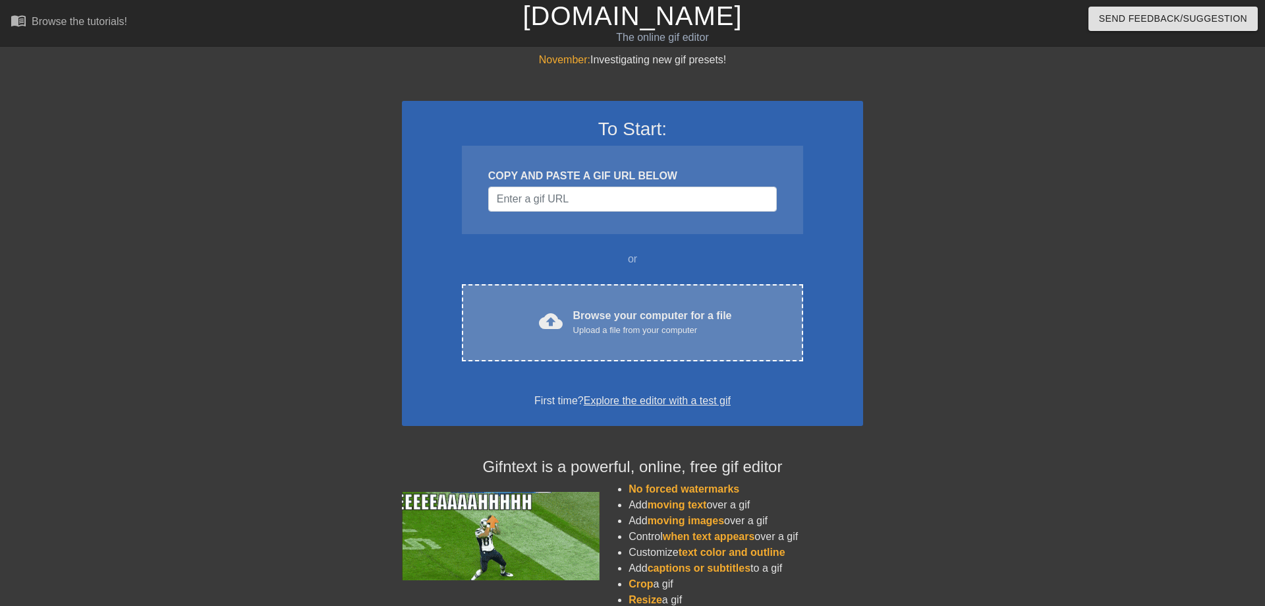
click at [639, 312] on div "Browse your computer for a file Upload a file from your computer" at bounding box center [652, 322] width 159 height 29
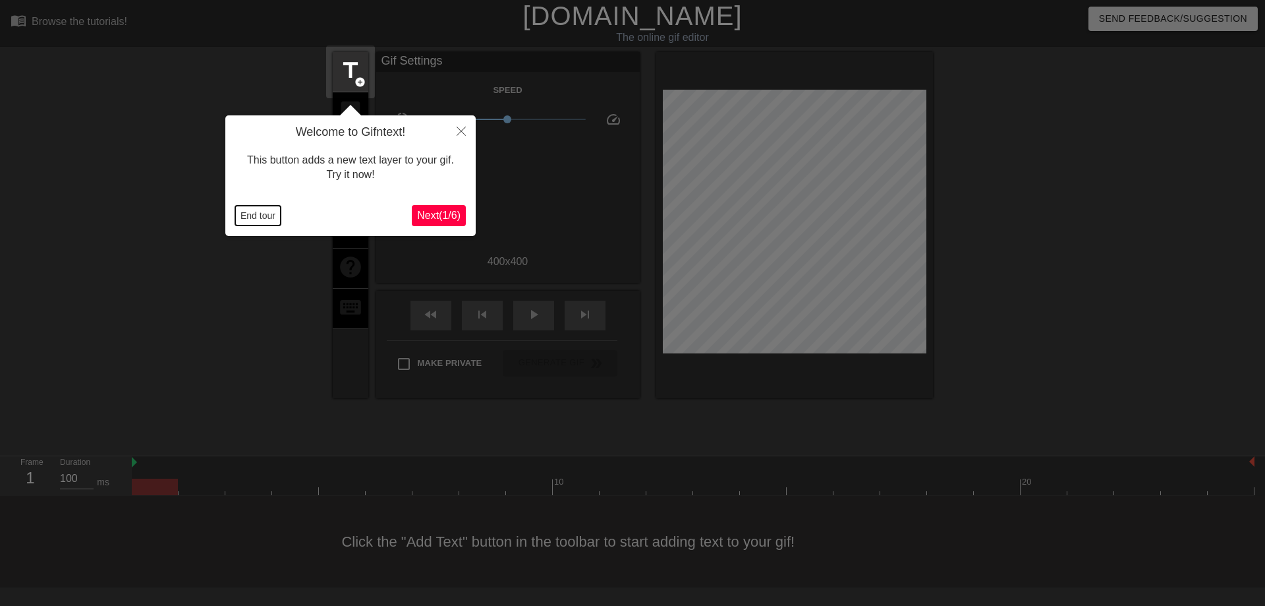
click at [243, 214] on button "End tour" at bounding box center [257, 216] width 45 height 20
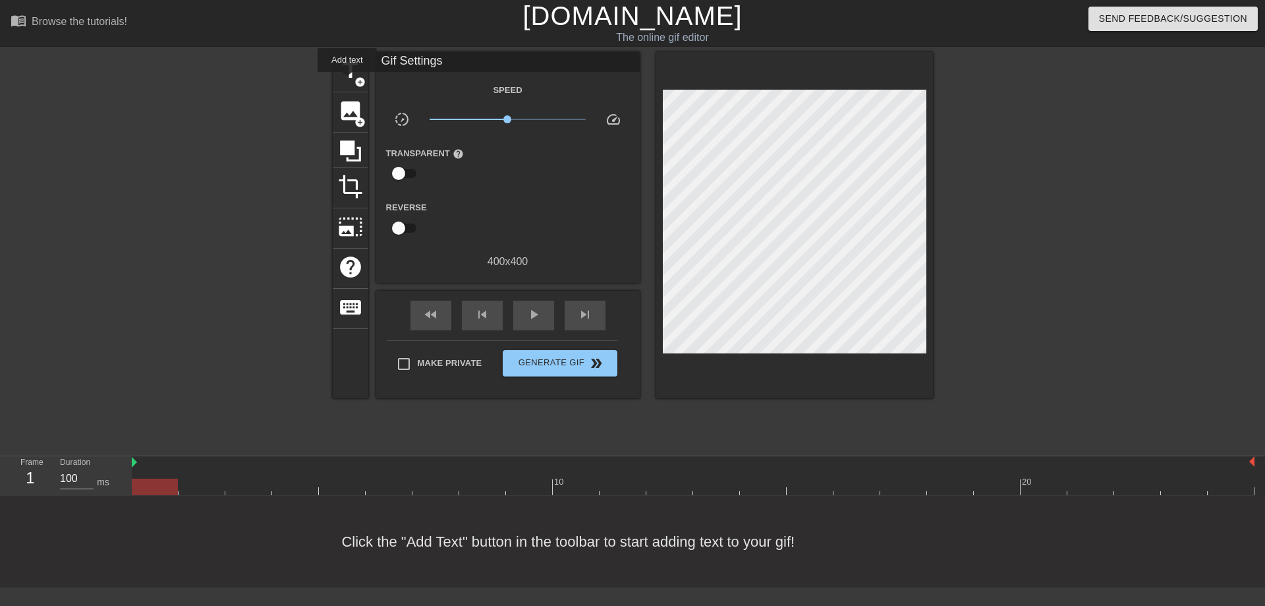
drag, startPoint x: 347, startPoint y: 81, endPoint x: 374, endPoint y: 96, distance: 30.7
click at [347, 80] on span "title" at bounding box center [350, 70] width 25 height 25
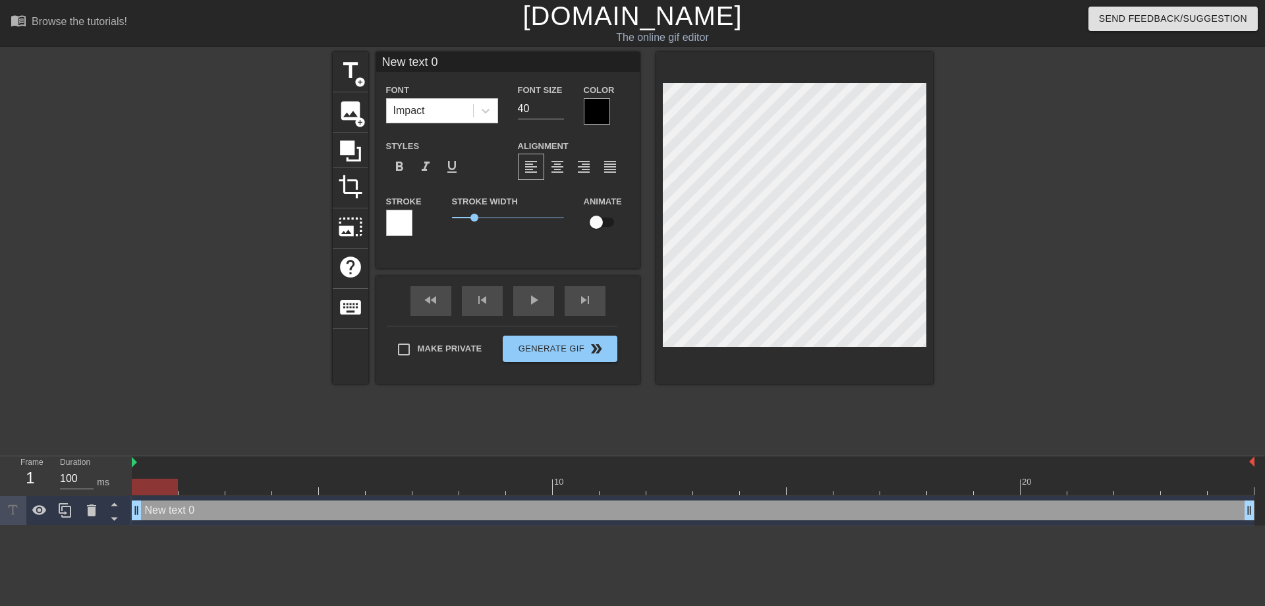
drag, startPoint x: 497, startPoint y: 67, endPoint x: 233, endPoint y: 60, distance: 264.4
click at [376, 60] on input "New text 0" at bounding box center [508, 62] width 264 height 20
type input "Костас!"
click at [605, 105] on div at bounding box center [597, 111] width 26 height 26
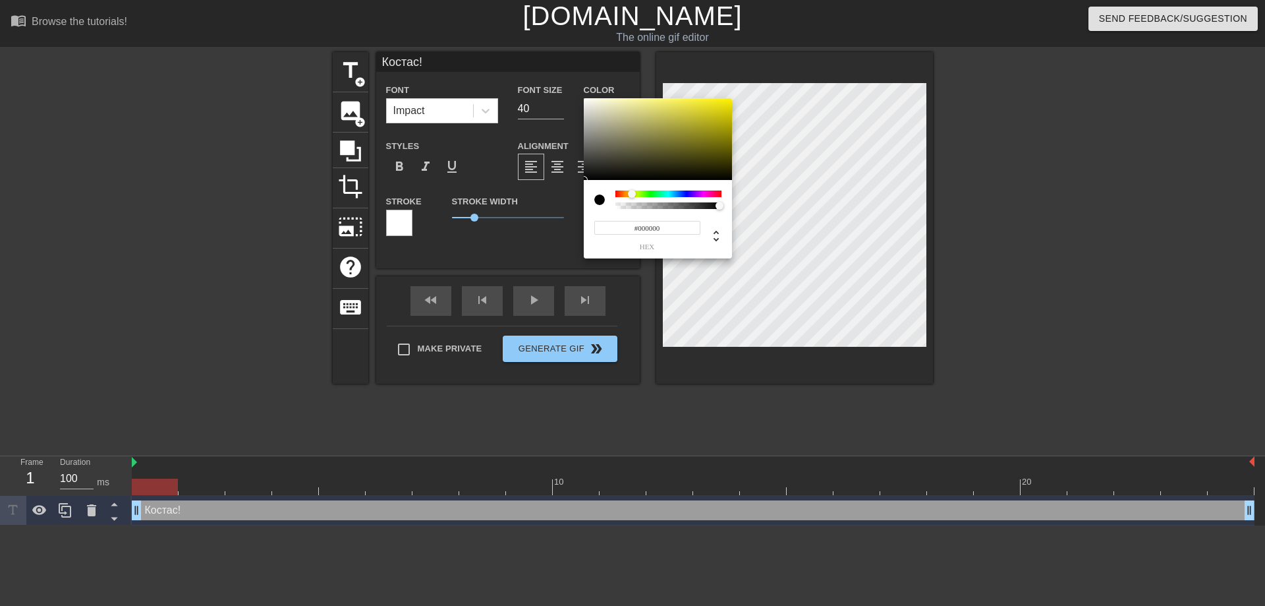
click at [632, 191] on div at bounding box center [669, 193] width 106 height 7
drag, startPoint x: 711, startPoint y: 108, endPoint x: 664, endPoint y: 151, distance: 63.4
click at [705, 114] on div at bounding box center [658, 139] width 148 height 82
click at [632, 192] on div at bounding box center [632, 194] width 8 height 8
type input "#D1C913"
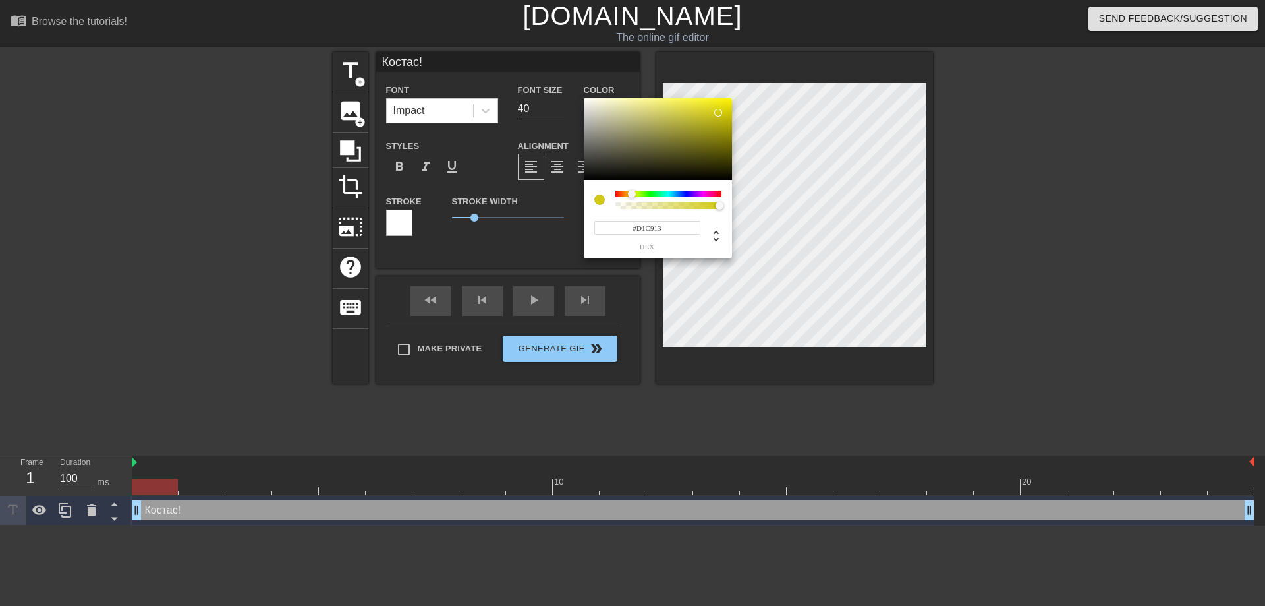
drag, startPoint x: 708, startPoint y: 115, endPoint x: 718, endPoint y: 113, distance: 10.7
click at [718, 113] on div at bounding box center [718, 113] width 8 height 8
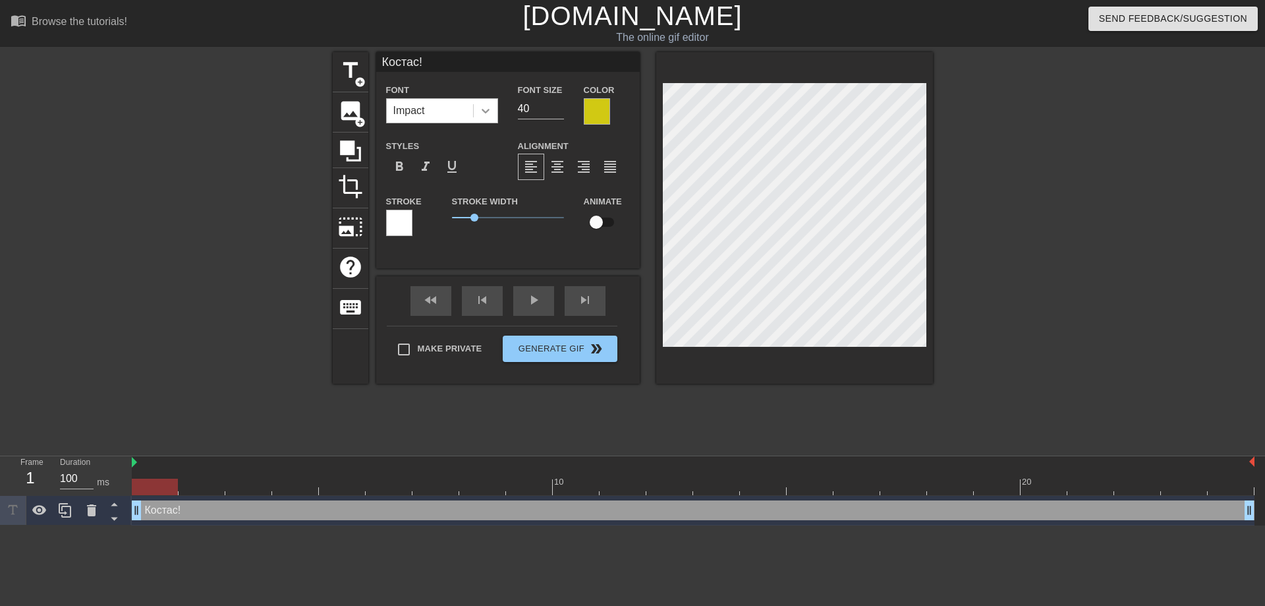
click at [491, 112] on icon at bounding box center [485, 110] width 13 height 13
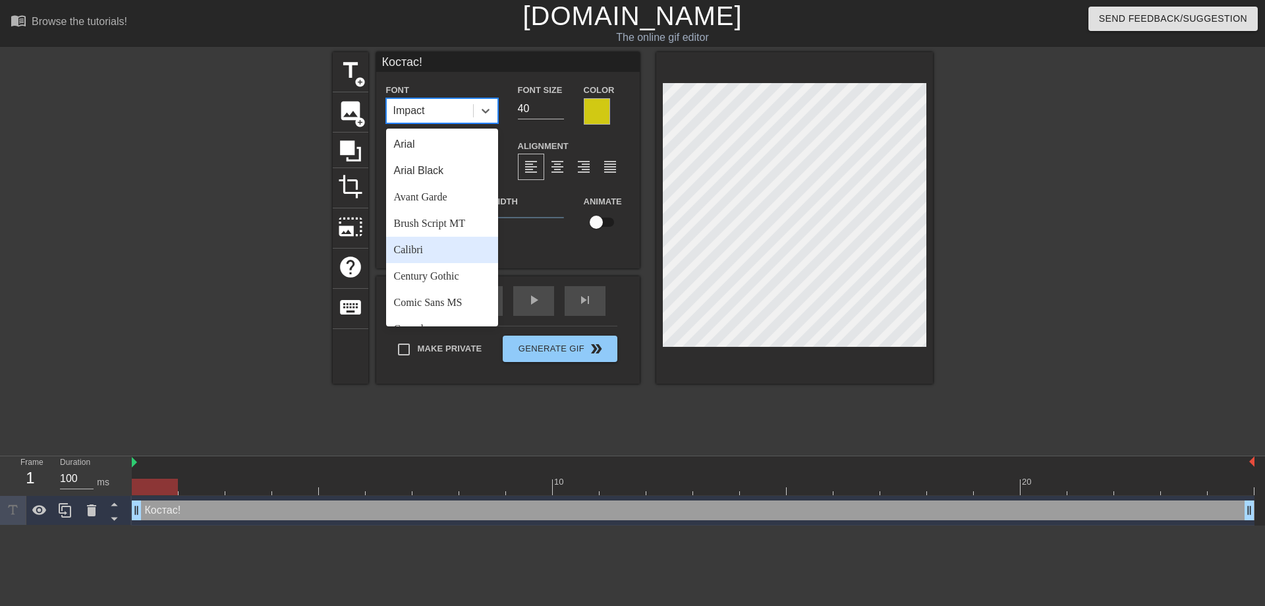
click at [411, 248] on div "Calibri" at bounding box center [442, 250] width 112 height 26
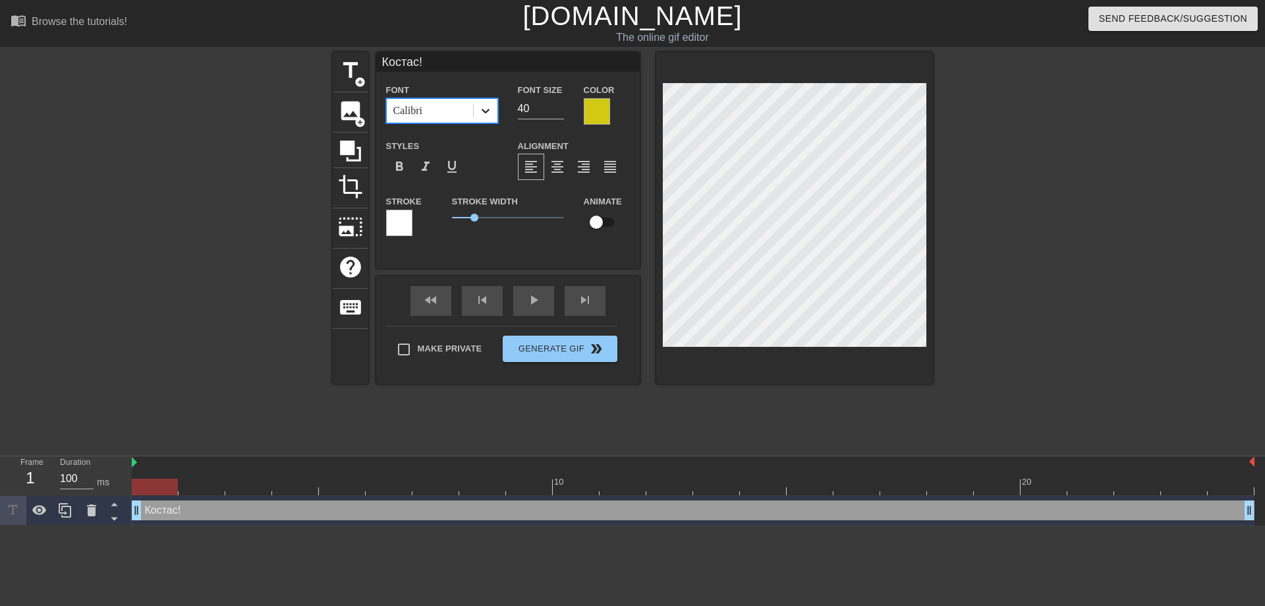
click at [482, 109] on icon at bounding box center [485, 110] width 13 height 13
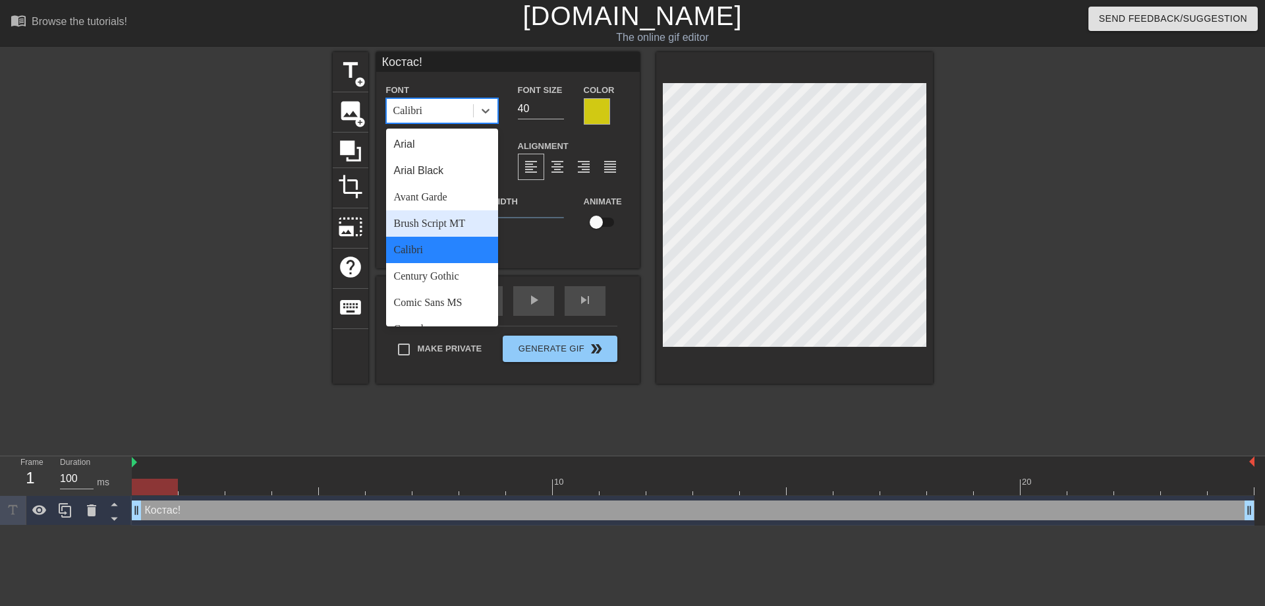
click at [426, 229] on div "Brush Script MT" at bounding box center [442, 223] width 112 height 26
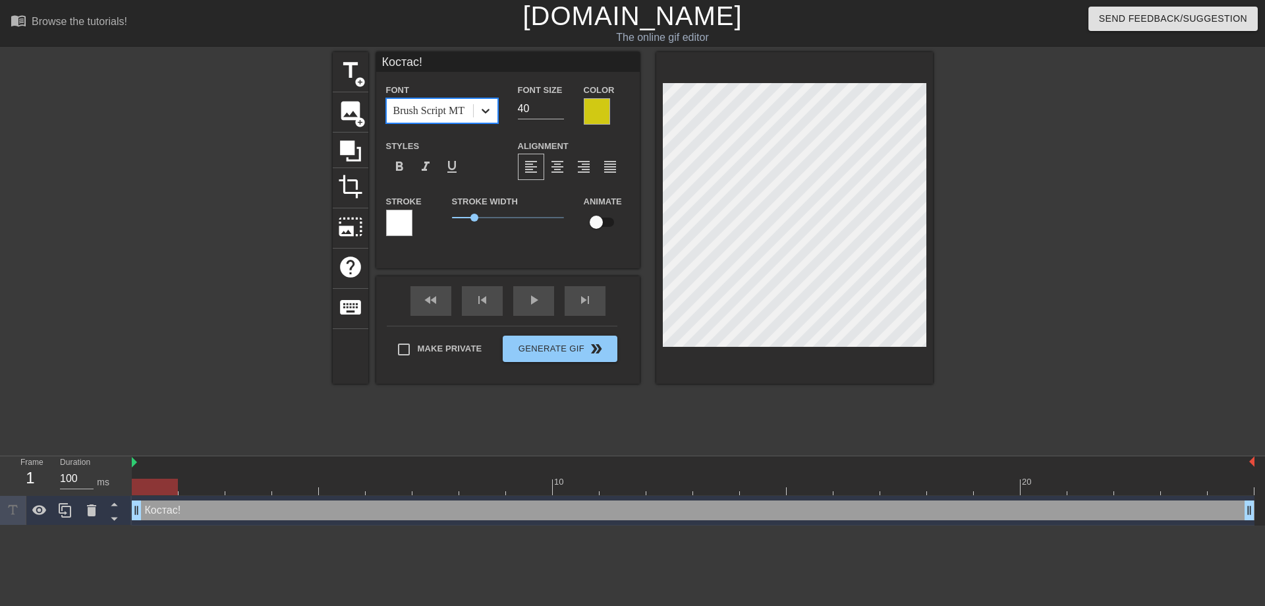
click at [484, 111] on icon at bounding box center [486, 111] width 8 height 5
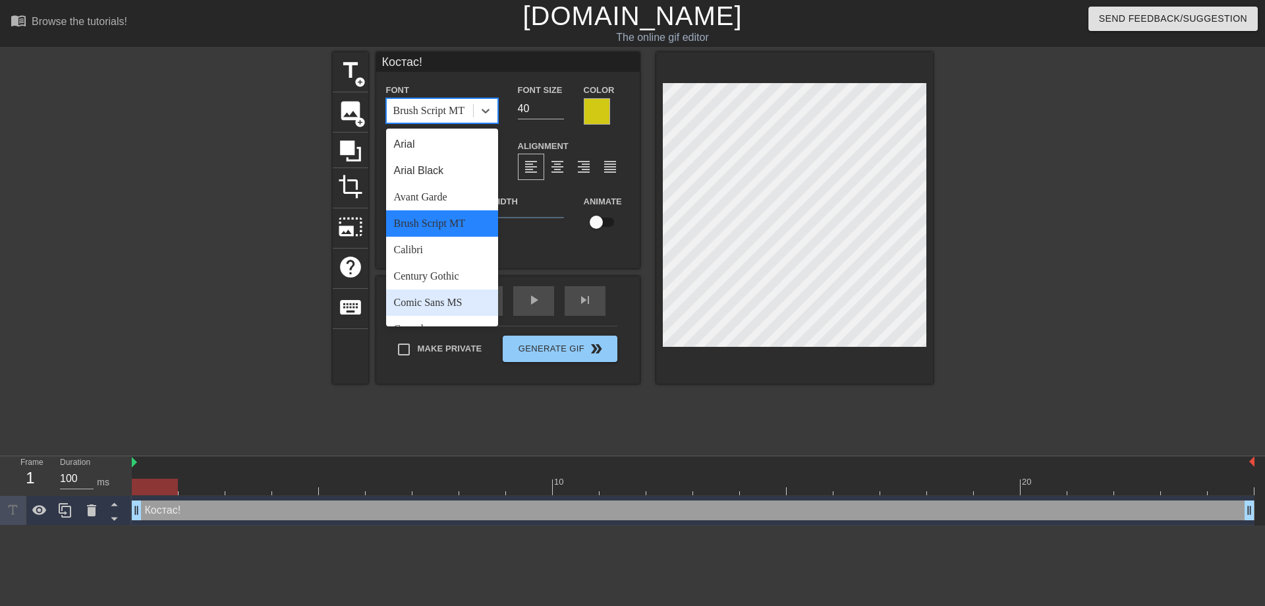
click at [418, 302] on div "Comic Sans MS" at bounding box center [442, 302] width 112 height 26
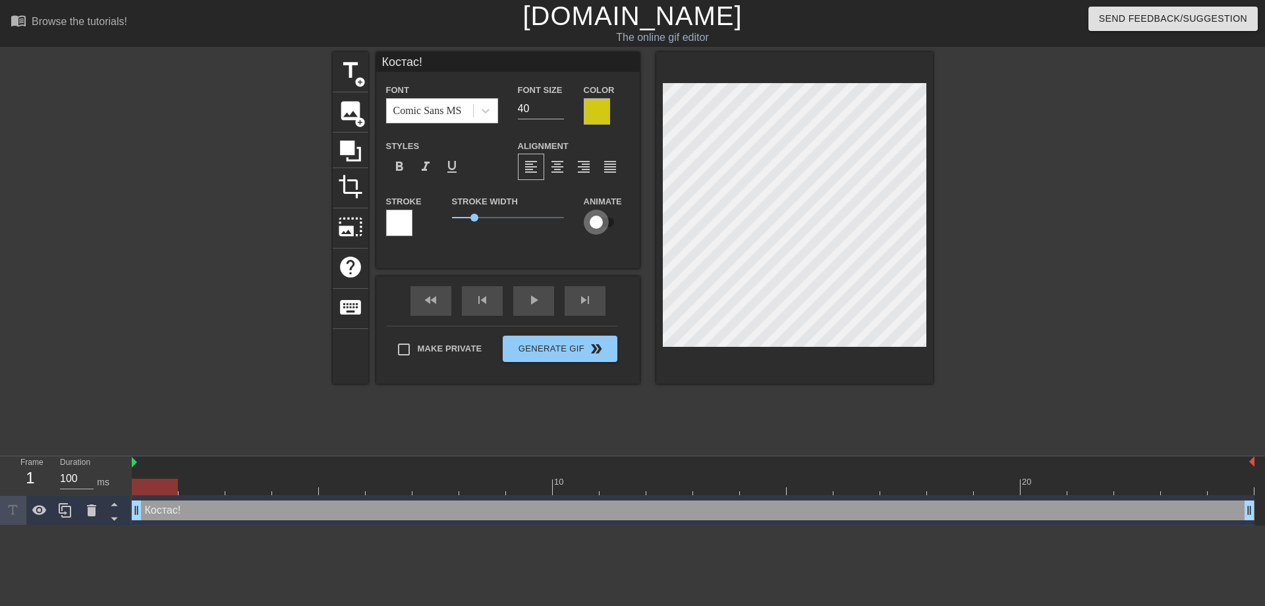
click at [610, 220] on input "checkbox" at bounding box center [596, 222] width 75 height 25
checkbox input "true"
drag, startPoint x: 474, startPoint y: 217, endPoint x: 462, endPoint y: 216, distance: 12.6
click at [462, 216] on span "0.45" at bounding box center [462, 218] width 8 height 8
click at [559, 355] on span "Generate Gif double_arrow" at bounding box center [559, 349] width 103 height 16
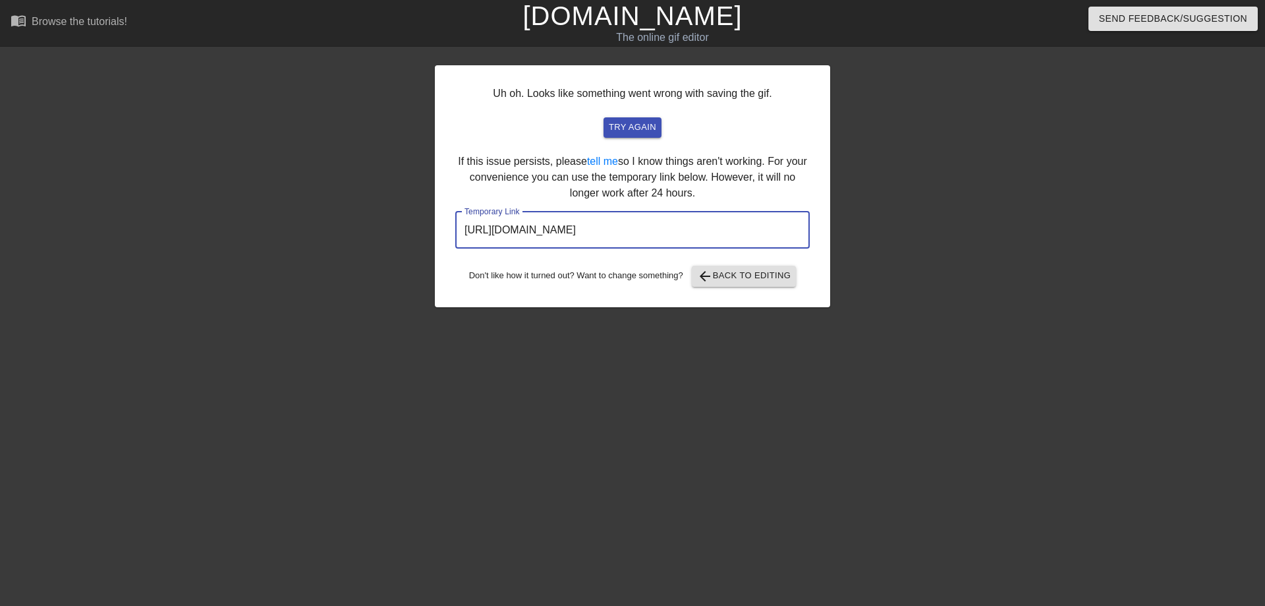
drag, startPoint x: 749, startPoint y: 229, endPoint x: 407, endPoint y: 230, distance: 342.7
click at [455, 230] on input "https://www.gifntext.com/temp_generations/KvtX8QAE.gif" at bounding box center [632, 230] width 355 height 37
click at [749, 281] on span "arrow_back Back to Editing" at bounding box center [744, 276] width 94 height 16
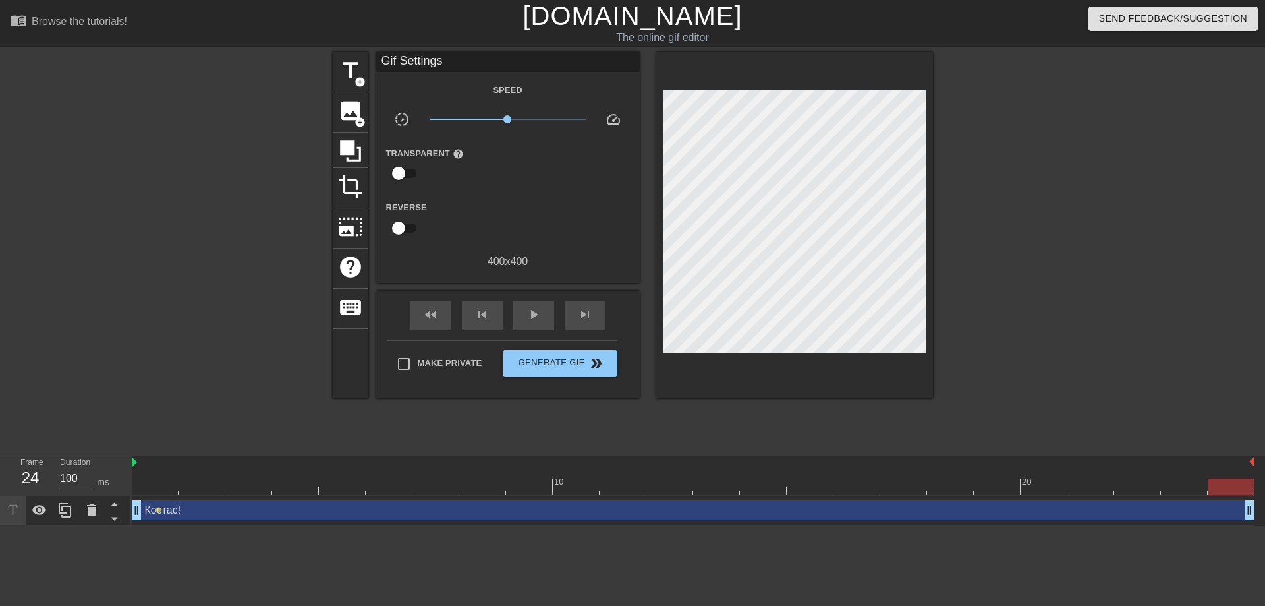
click at [629, 14] on link "[DOMAIN_NAME]" at bounding box center [632, 15] width 219 height 29
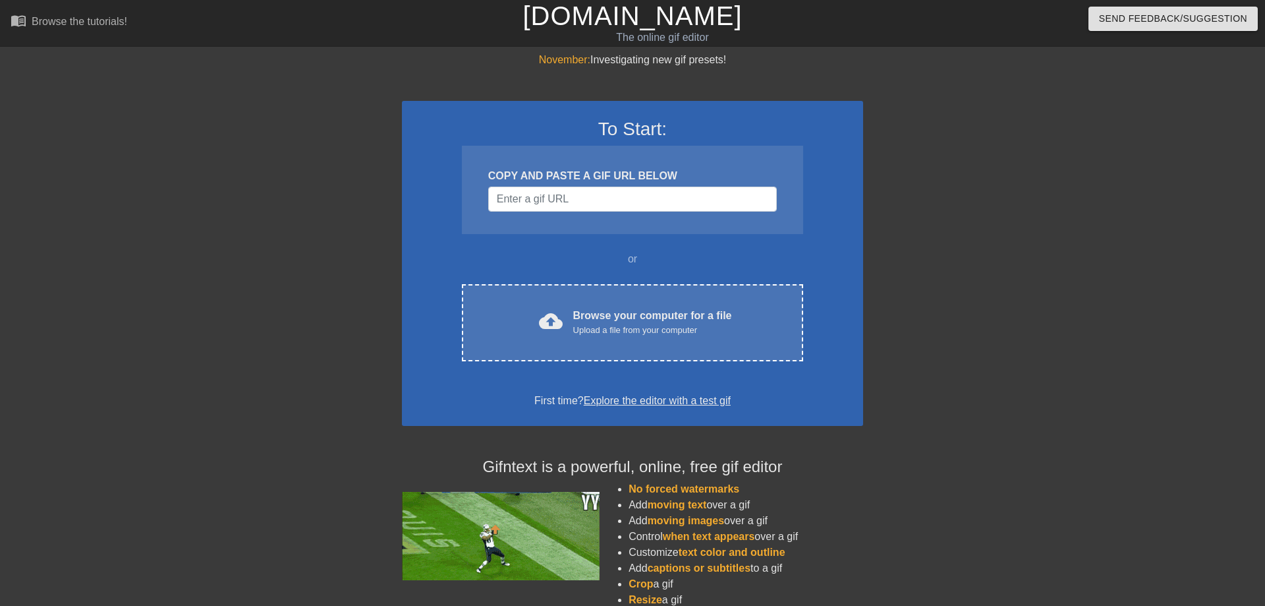
click at [588, 327] on div "Upload a file from your computer" at bounding box center [652, 330] width 159 height 13
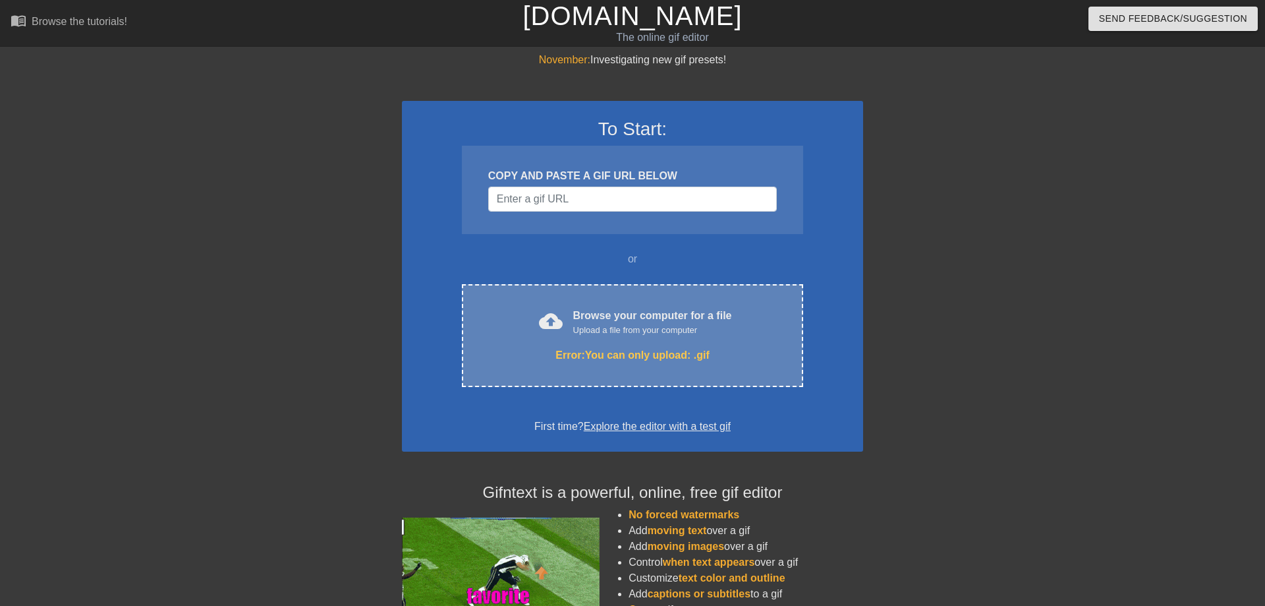
click at [609, 318] on div "Browse your computer for a file Upload a file from your computer" at bounding box center [652, 322] width 159 height 29
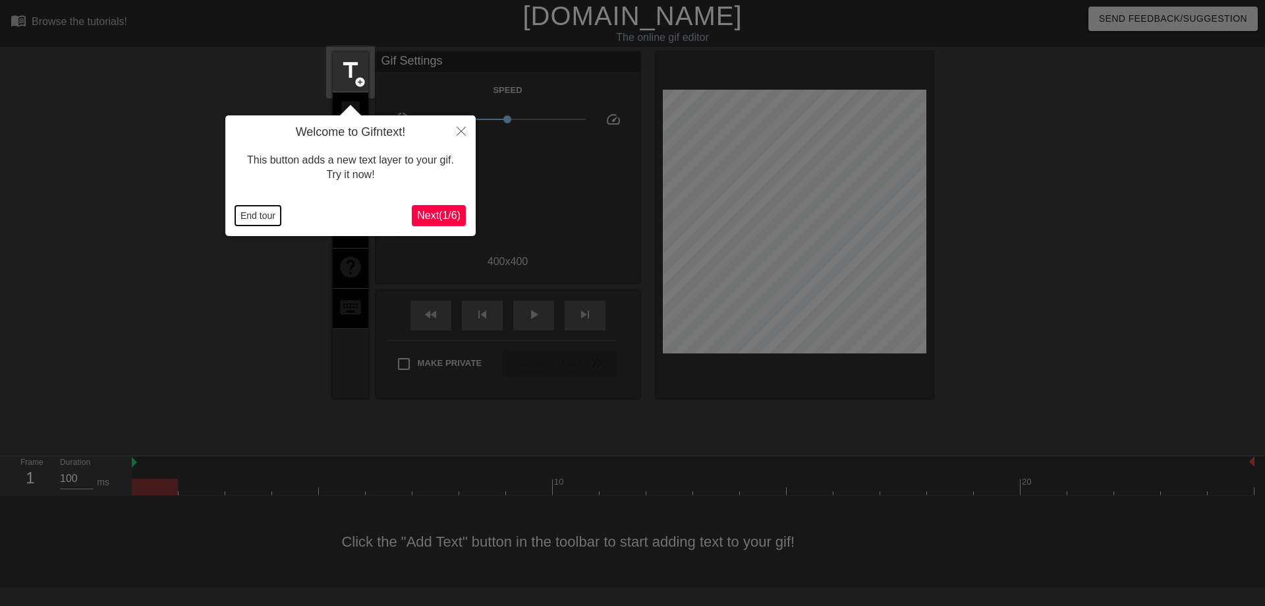
click at [256, 214] on button "End tour" at bounding box center [257, 216] width 45 height 20
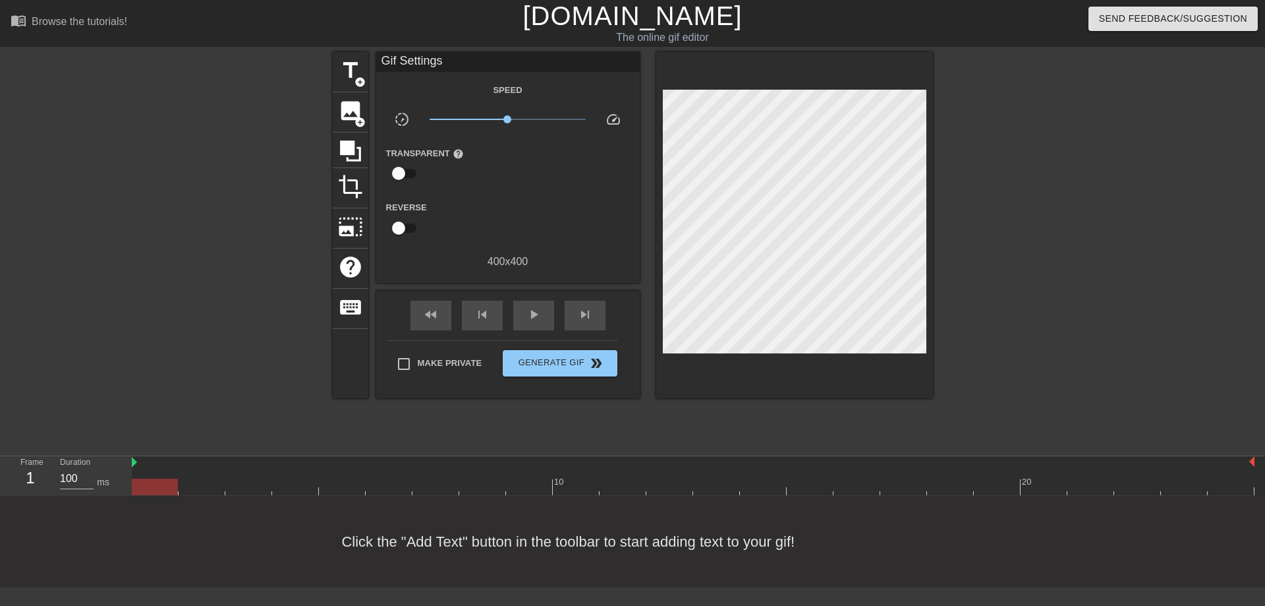
click at [633, 29] on link "[DOMAIN_NAME]" at bounding box center [632, 15] width 219 height 29
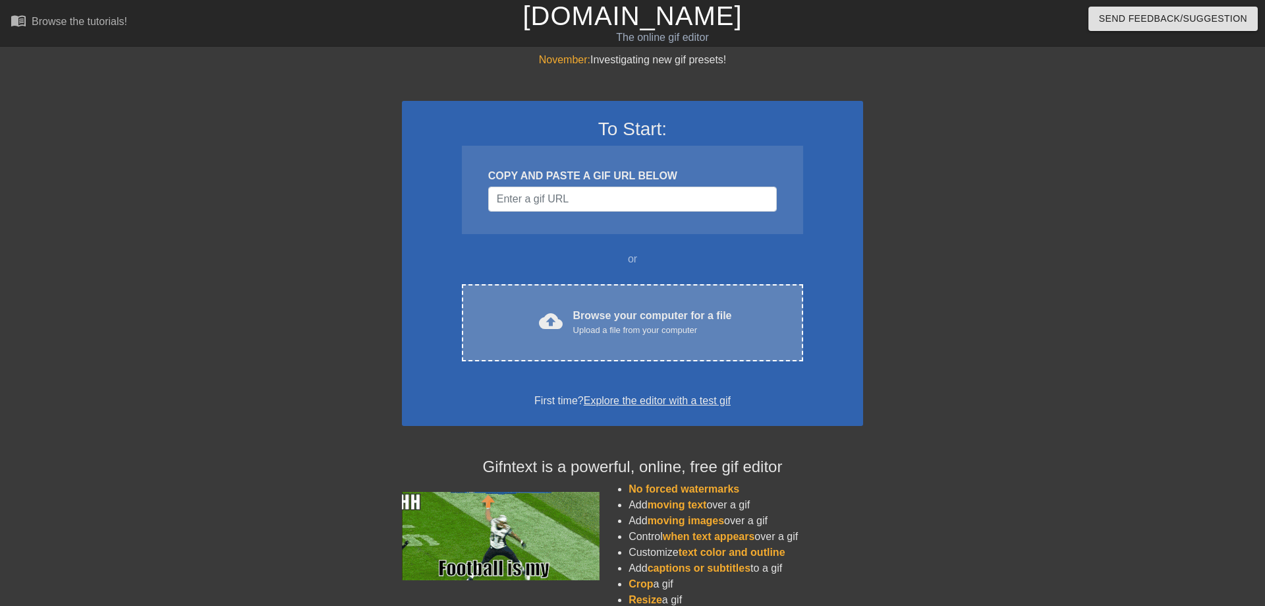
click at [603, 302] on div "cloud_upload Browse your computer for a file Upload a file from your computer C…" at bounding box center [632, 322] width 341 height 77
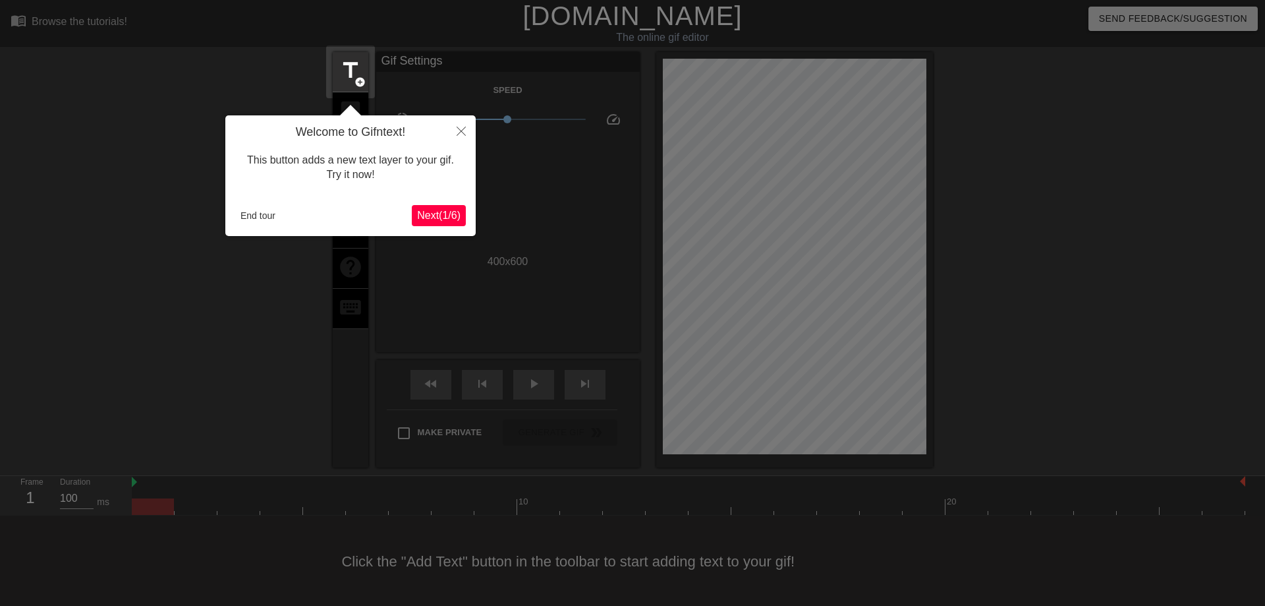
scroll to position [1, 0]
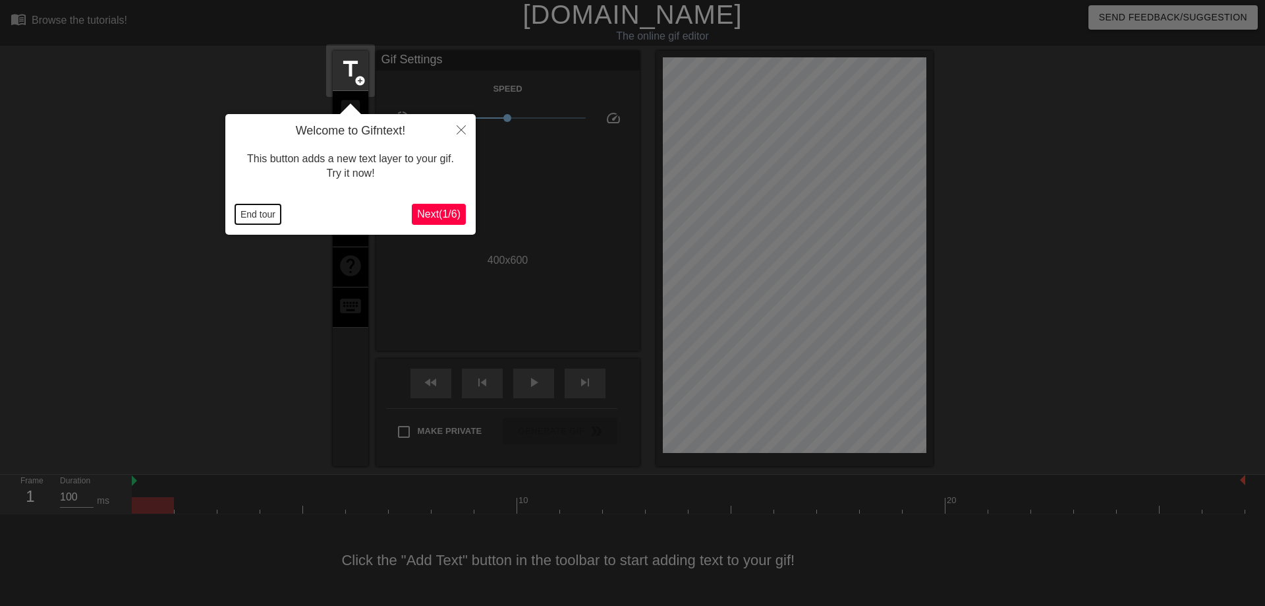
click at [264, 208] on button "End tour" at bounding box center [257, 214] width 45 height 20
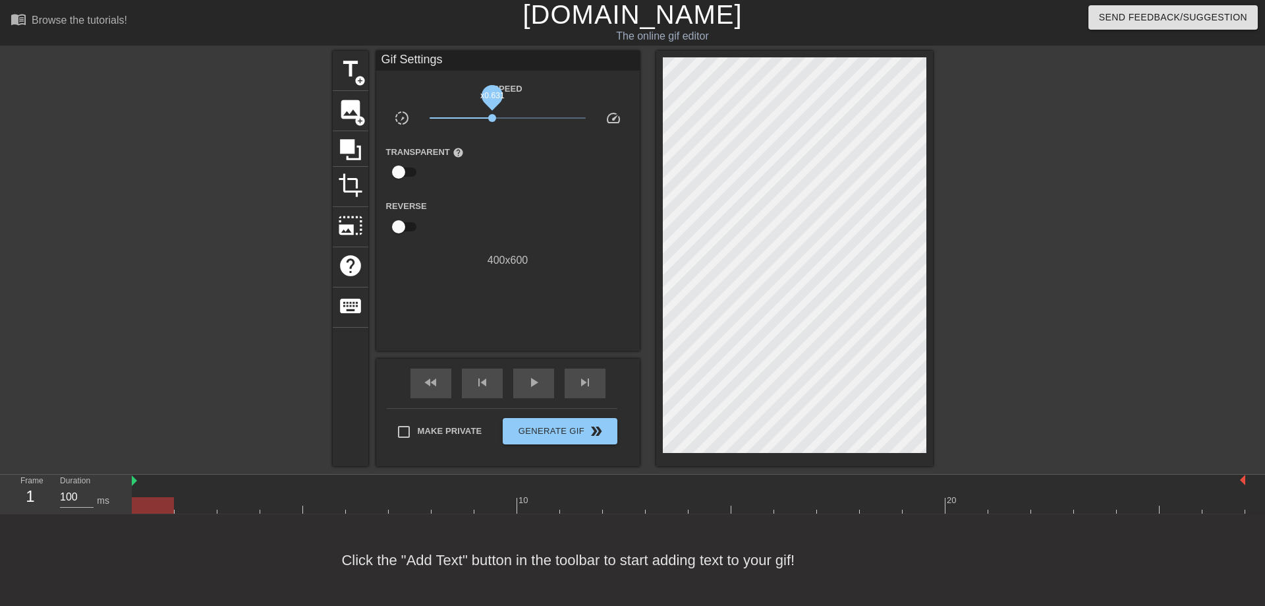
drag, startPoint x: 505, startPoint y: 119, endPoint x: 492, endPoint y: 119, distance: 12.5
click at [492, 119] on span "x0.631" at bounding box center [492, 118] width 8 height 8
click at [534, 372] on div "play_arrow" at bounding box center [533, 383] width 41 height 30
click at [352, 73] on span "title" at bounding box center [350, 69] width 25 height 25
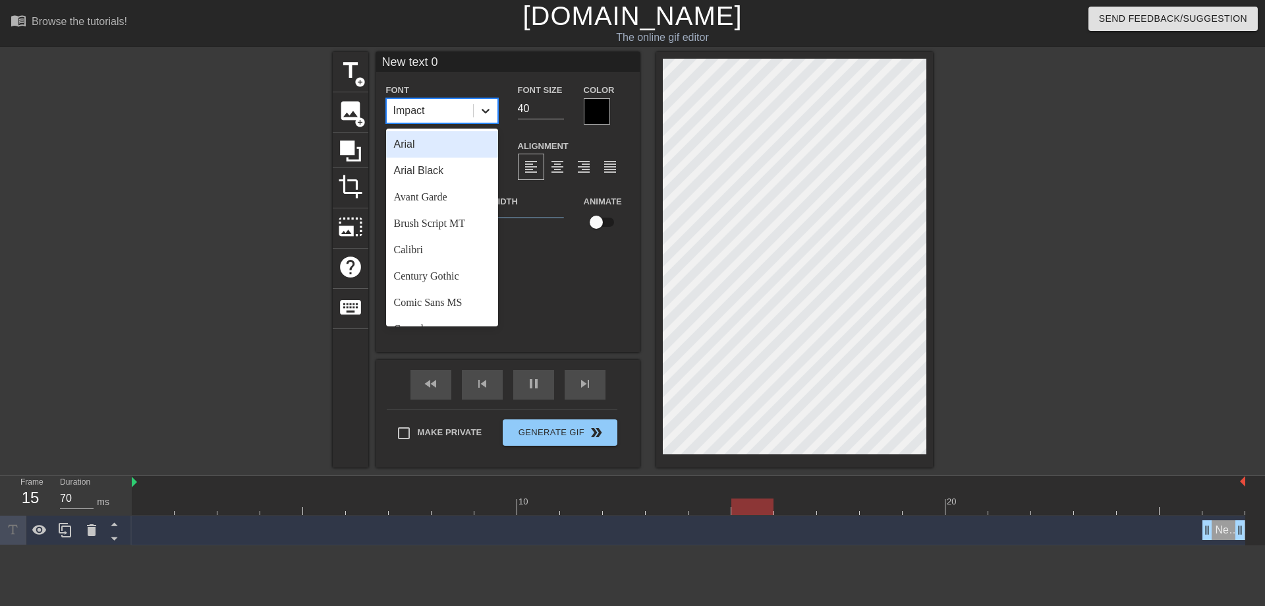
click at [482, 110] on icon at bounding box center [486, 111] width 8 height 5
click at [431, 304] on div "Comic Sans MS" at bounding box center [442, 302] width 112 height 26
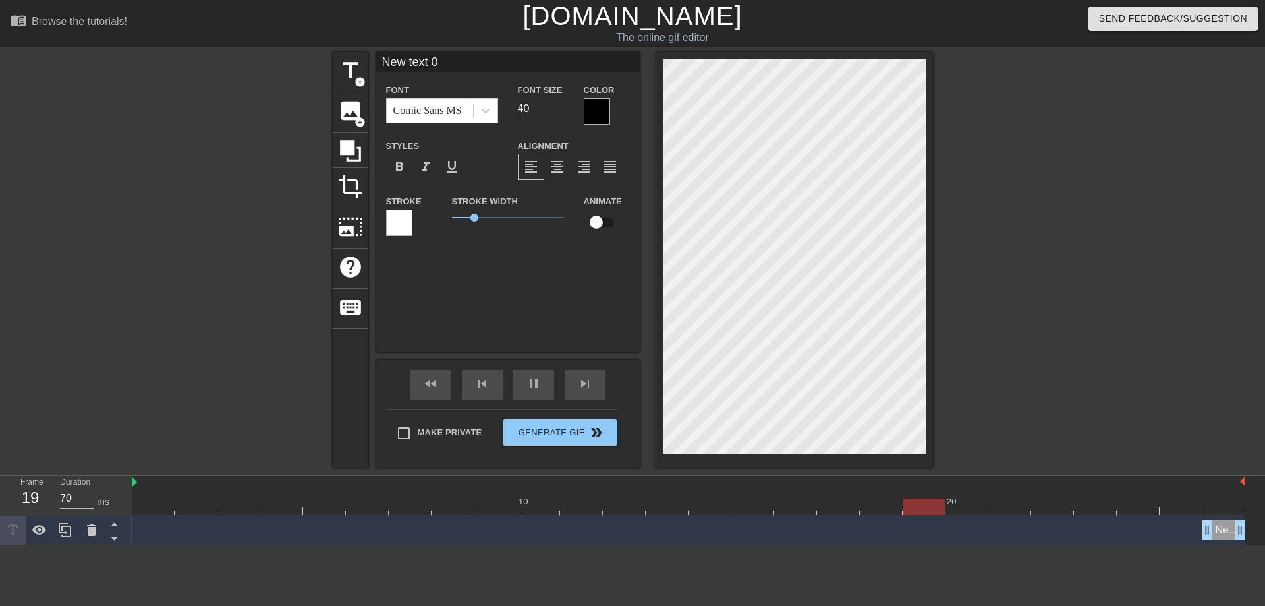
drag, startPoint x: 502, startPoint y: 61, endPoint x: 266, endPoint y: 65, distance: 236.6
click at [376, 65] on input "New text 0" at bounding box center [508, 62] width 264 height 20
type input "100"
type input "R"
type input "70"
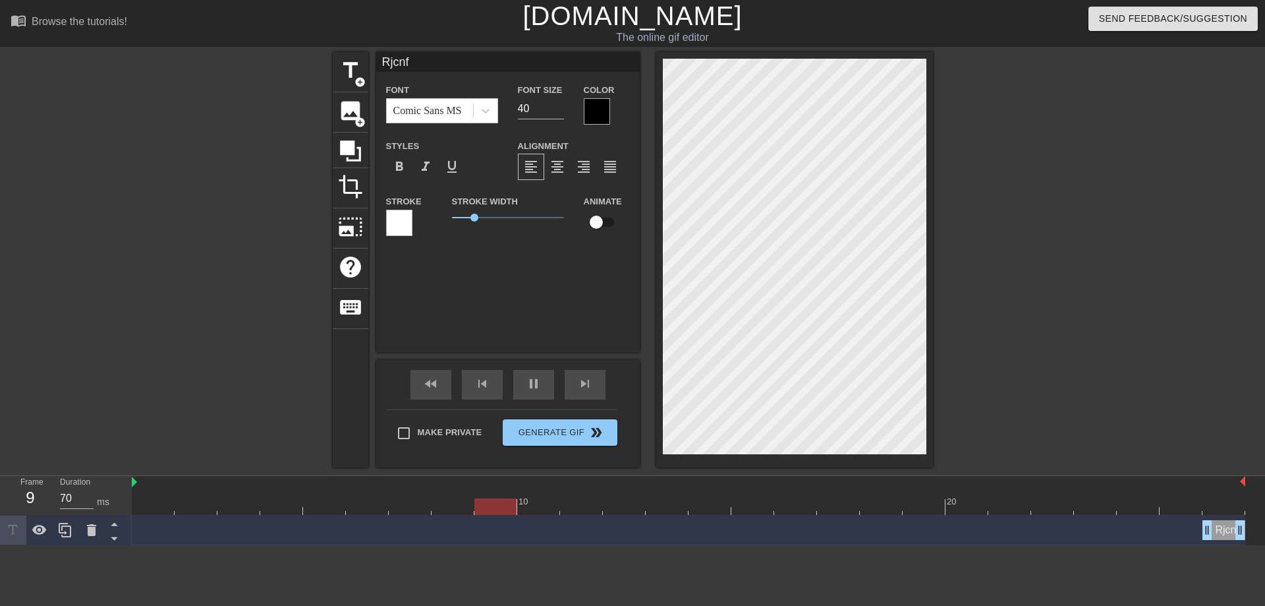
type input "Rjcnfc"
type input "70"
type input "R"
type input "70"
type input "Кос"
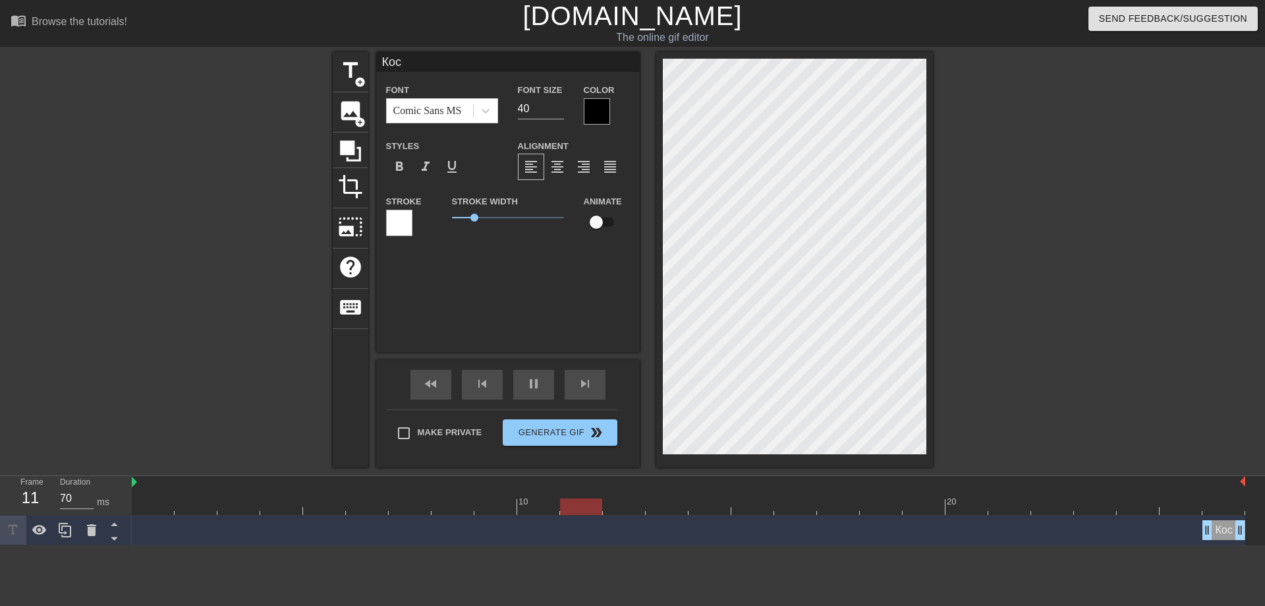
type input "100"
type input "Кост"
type input "70"
type input "Костас!"
type input "70"
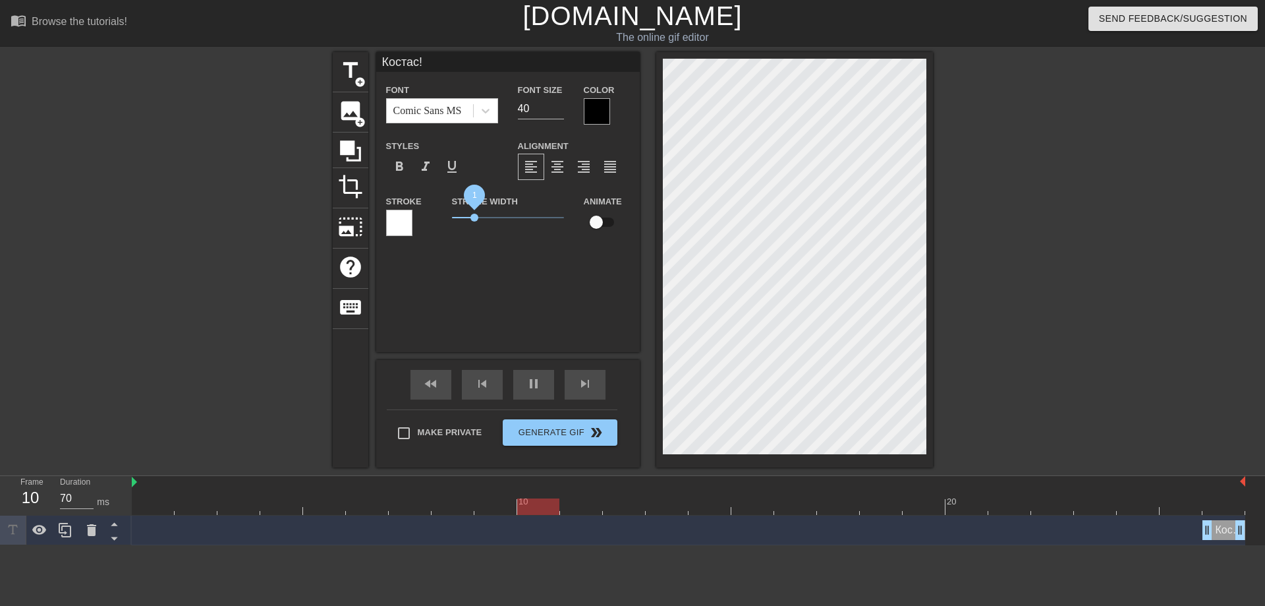
type input "Костас!"
drag, startPoint x: 474, startPoint y: 215, endPoint x: 481, endPoint y: 207, distance: 10.8
click at [478, 217] on span "1.15" at bounding box center [478, 218] width 8 height 8
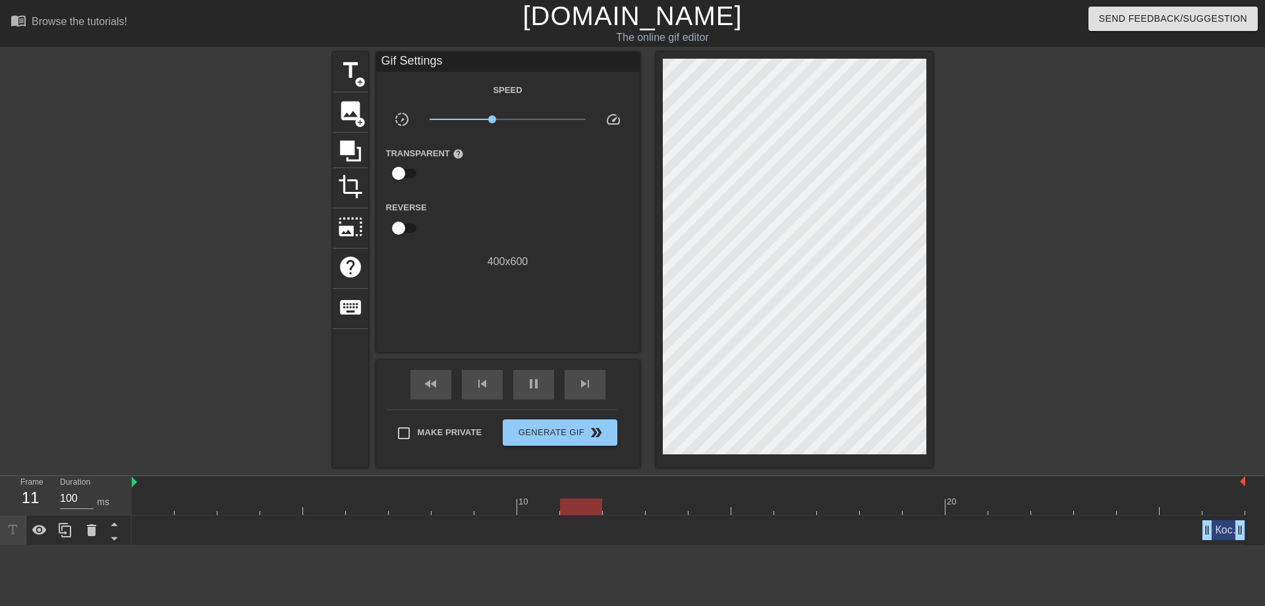
type input "70"
click at [532, 384] on span "pause" at bounding box center [534, 384] width 16 height 16
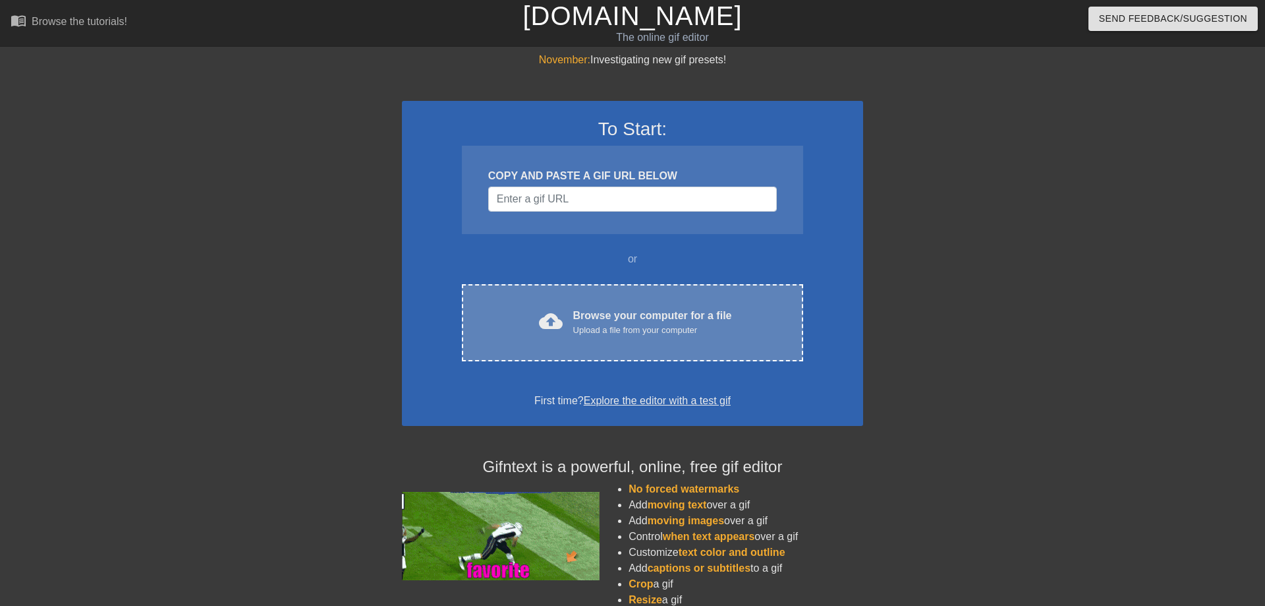
click at [616, 337] on div "cloud_upload Browse your computer for a file Upload a file from your computer C…" at bounding box center [632, 322] width 341 height 77
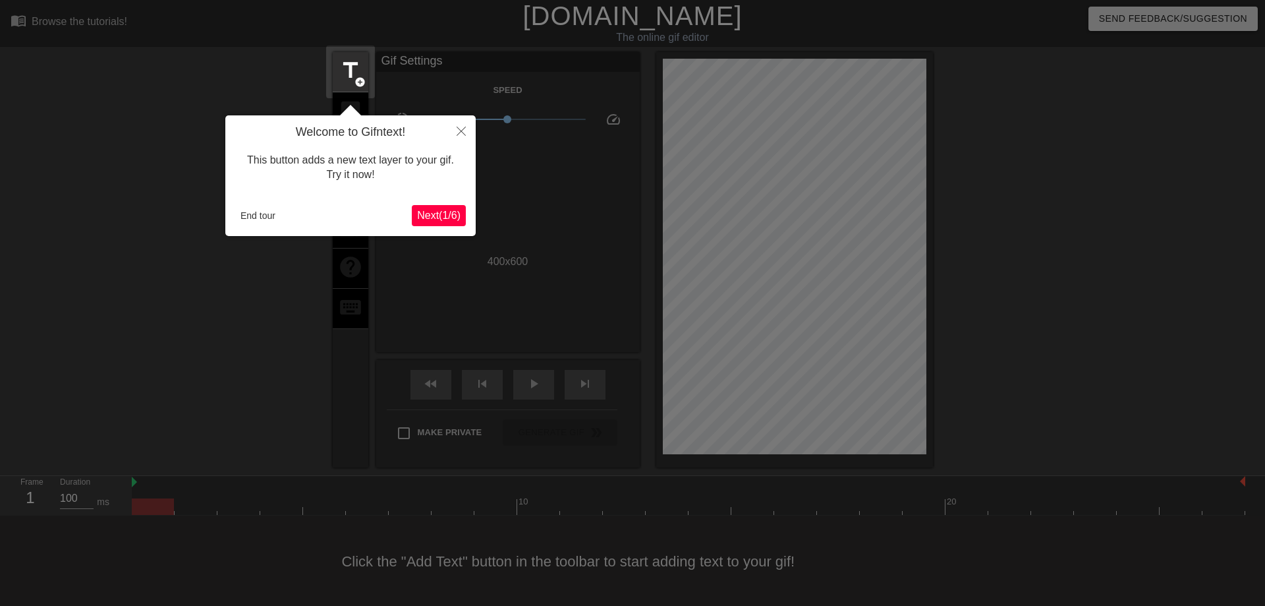
scroll to position [1, 0]
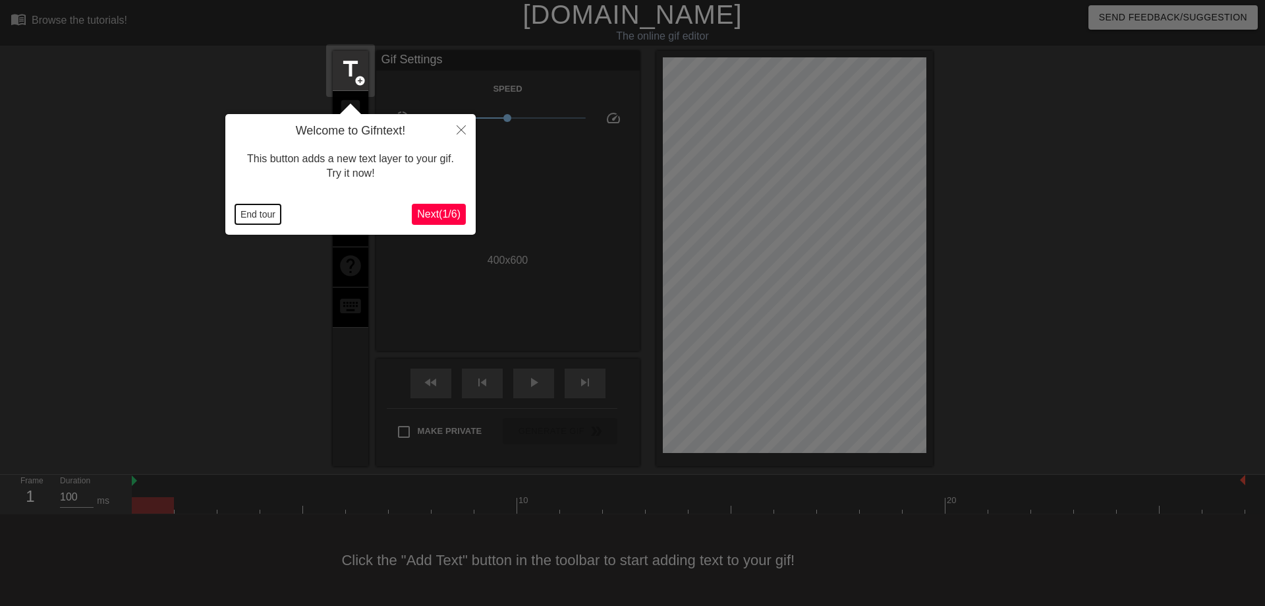
click at [239, 210] on button "End tour" at bounding box center [257, 214] width 45 height 20
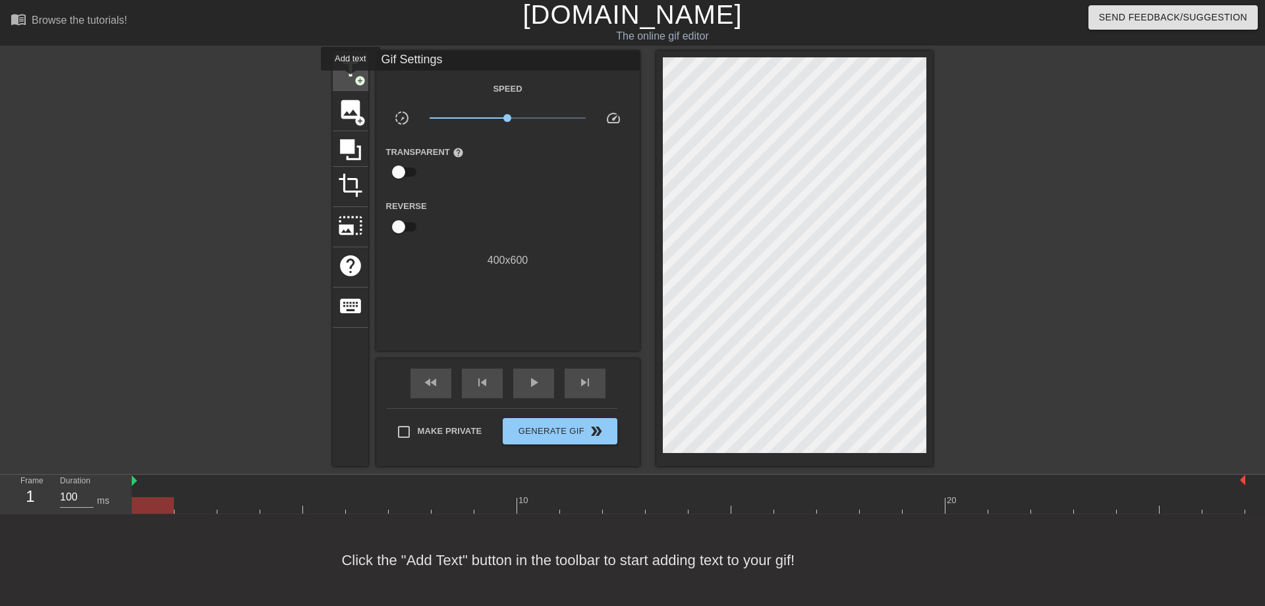
click at [351, 79] on span "title" at bounding box center [350, 69] width 25 height 25
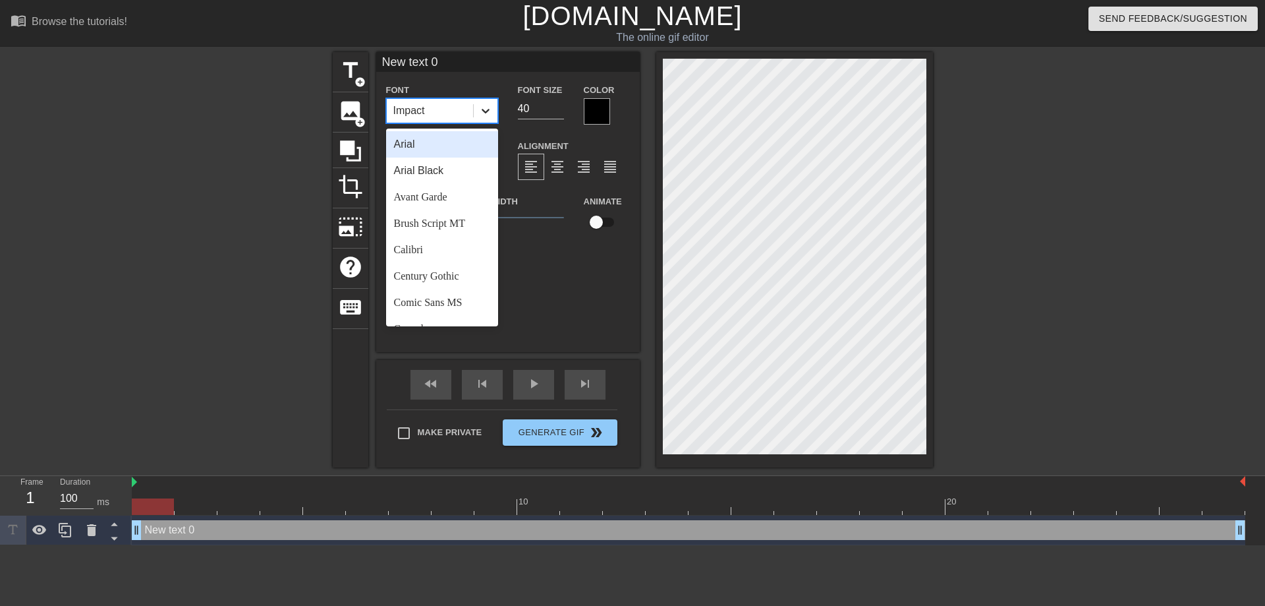
click at [489, 111] on icon at bounding box center [485, 110] width 13 height 13
click at [465, 63] on input "New text 0" at bounding box center [508, 62] width 264 height 20
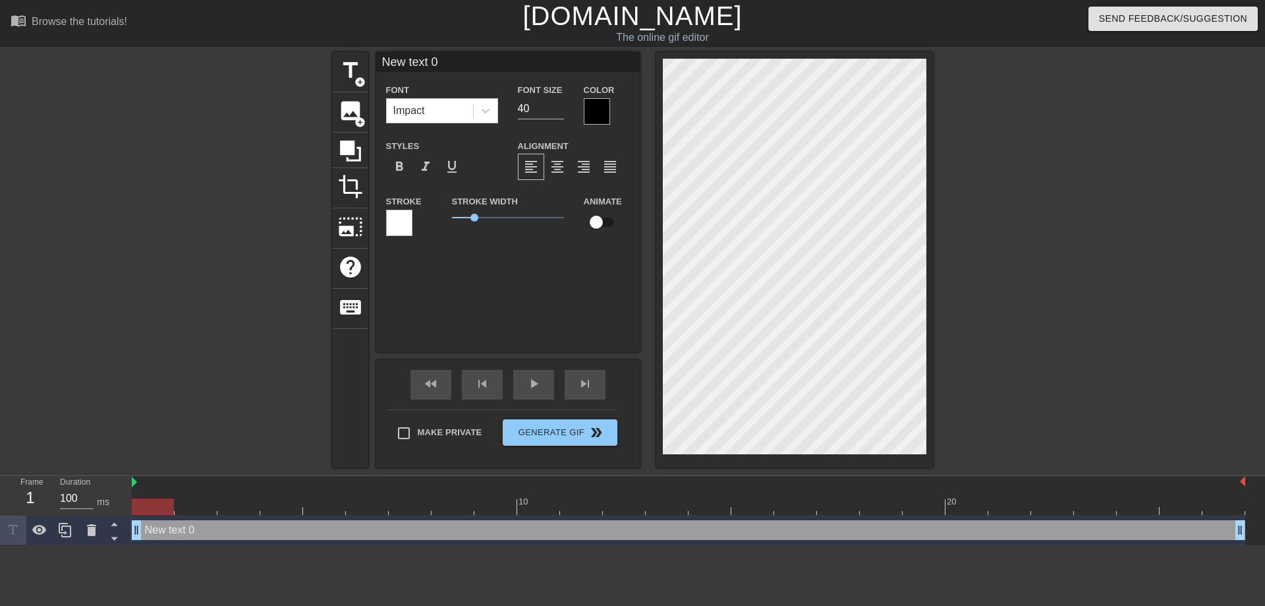
drag, startPoint x: 465, startPoint y: 61, endPoint x: 351, endPoint y: 64, distance: 114.7
click at [376, 64] on input "New text 0" at bounding box center [508, 62] width 264 height 20
type input "Костас !"
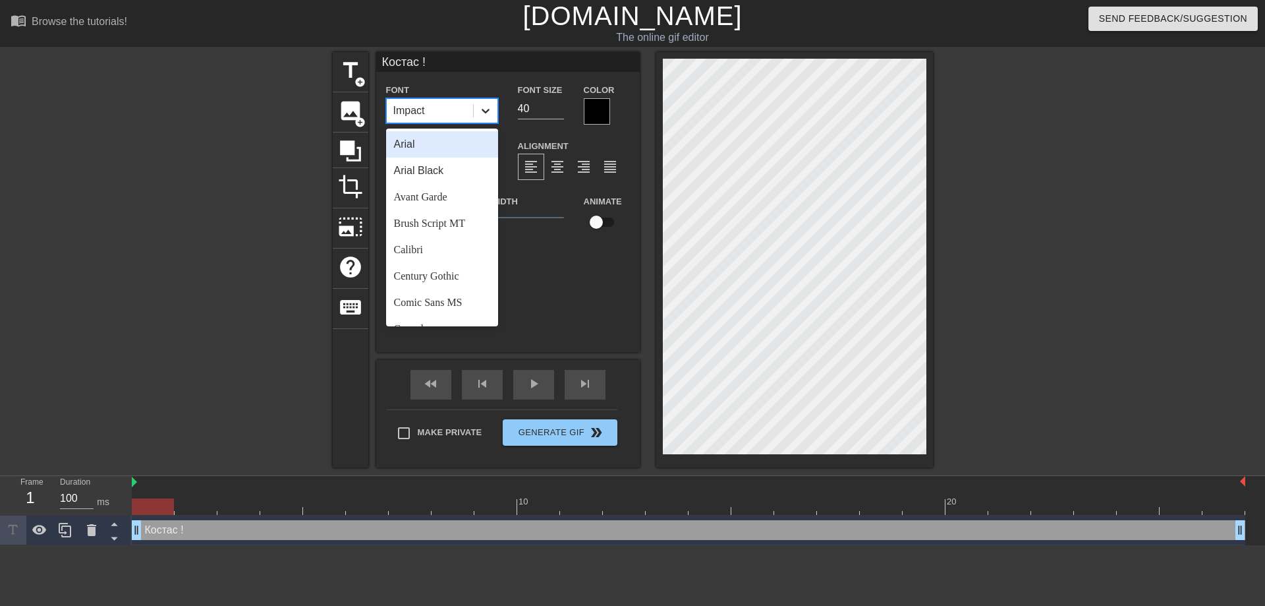
click at [491, 109] on icon at bounding box center [485, 110] width 13 height 13
click at [409, 302] on div "Comic Sans MS" at bounding box center [442, 302] width 112 height 26
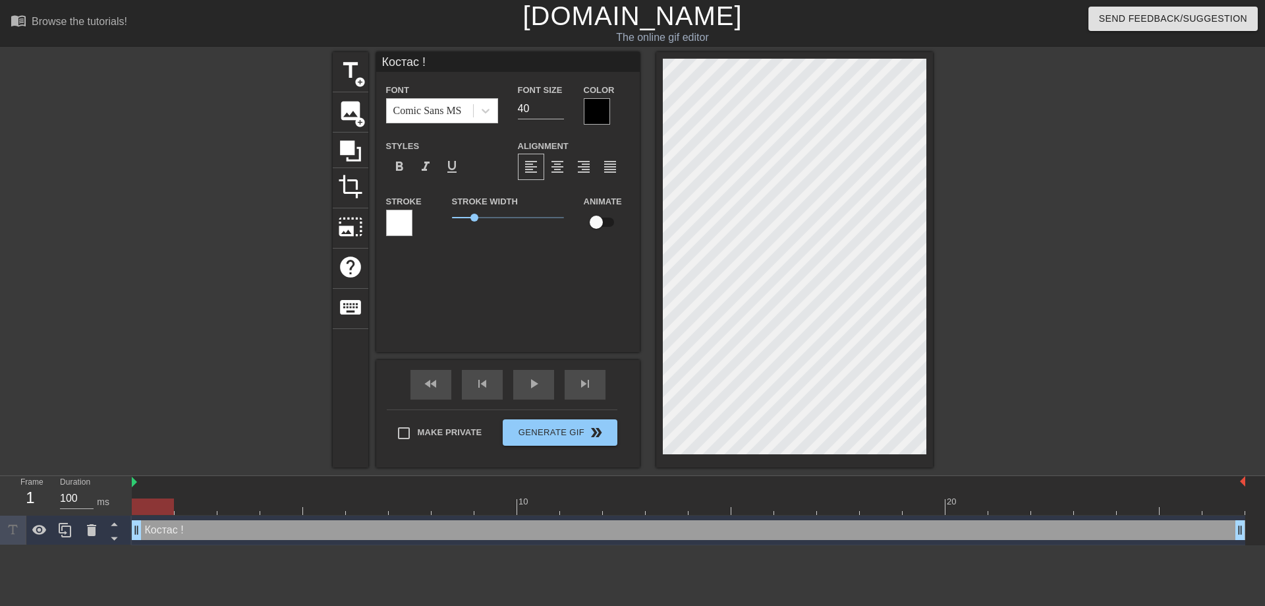
click at [610, 114] on div at bounding box center [597, 111] width 26 height 26
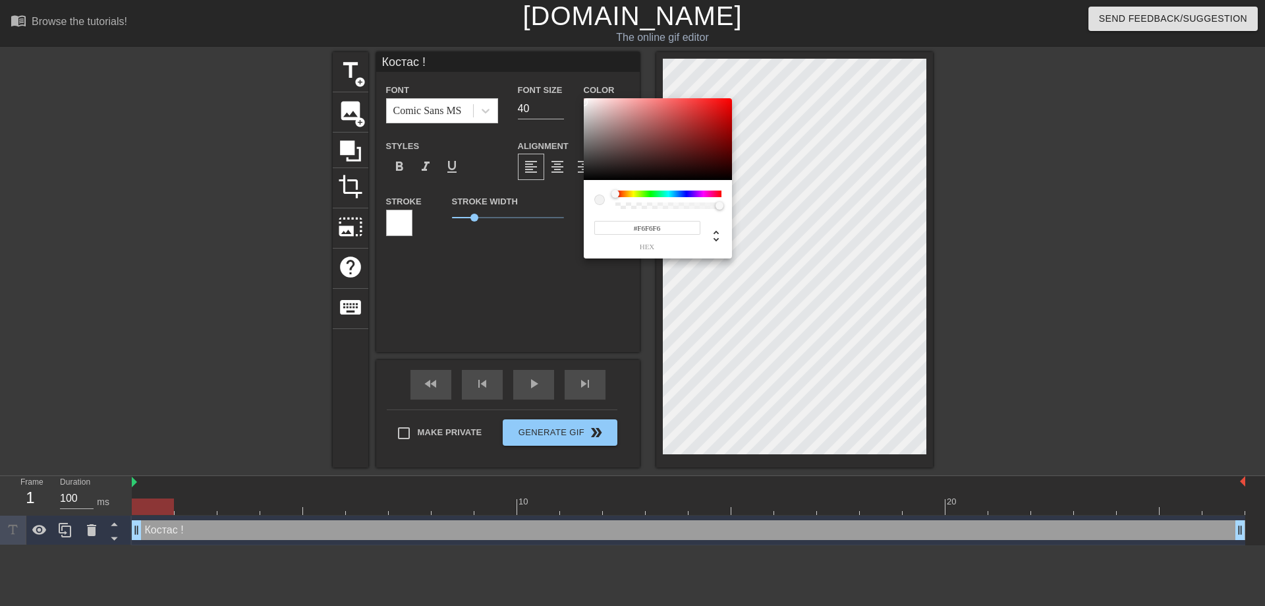
type input "#FFFFFF"
drag, startPoint x: 587, startPoint y: 117, endPoint x: 583, endPoint y: 90, distance: 27.3
click at [584, 98] on div at bounding box center [658, 139] width 148 height 82
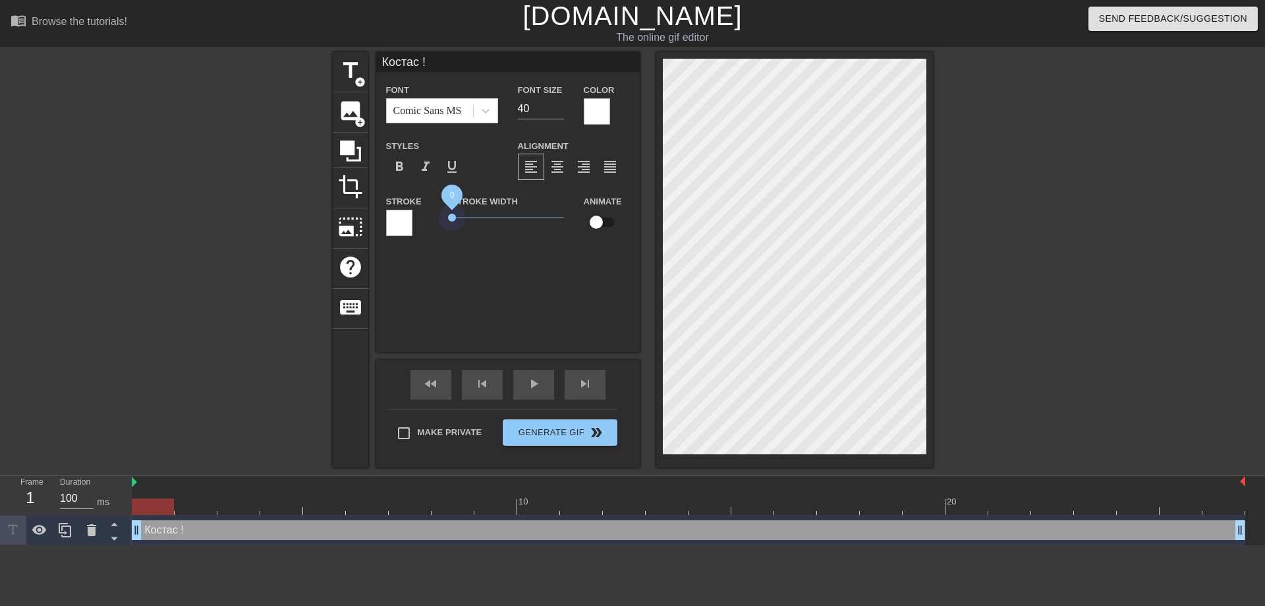
drag, startPoint x: 474, startPoint y: 214, endPoint x: 425, endPoint y: 221, distance: 49.3
click at [425, 221] on div "Stroke Stroke Width 0 Animate" at bounding box center [508, 220] width 264 height 55
click at [601, 219] on input "checkbox" at bounding box center [596, 222] width 75 height 25
click at [601, 219] on input "checkbox" at bounding box center [608, 222] width 75 height 25
checkbox input "false"
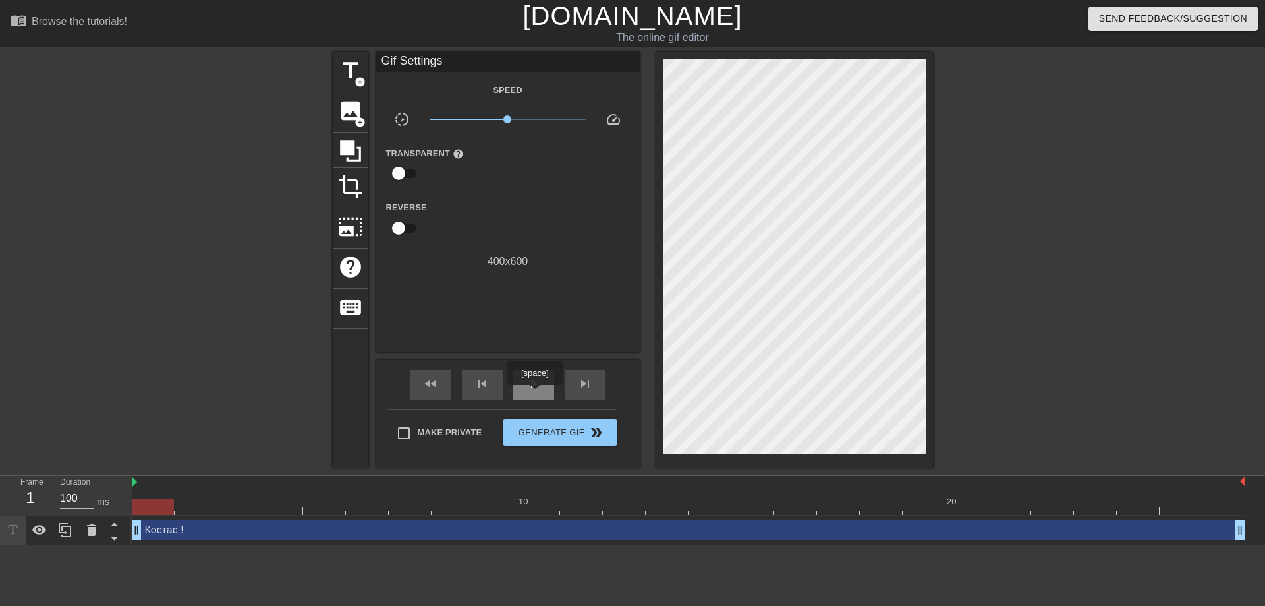
click at [534, 394] on div "play_arrow" at bounding box center [533, 385] width 41 height 30
type input "70"
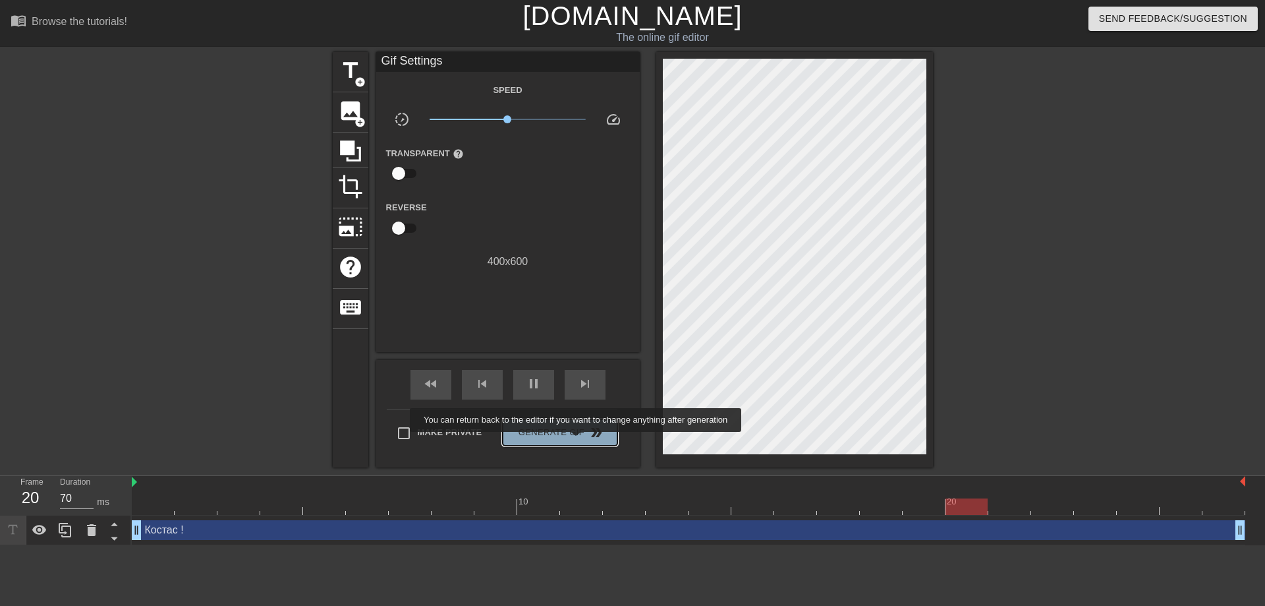
click at [577, 441] on button "Generate Gif double_arrow" at bounding box center [560, 432] width 114 height 26
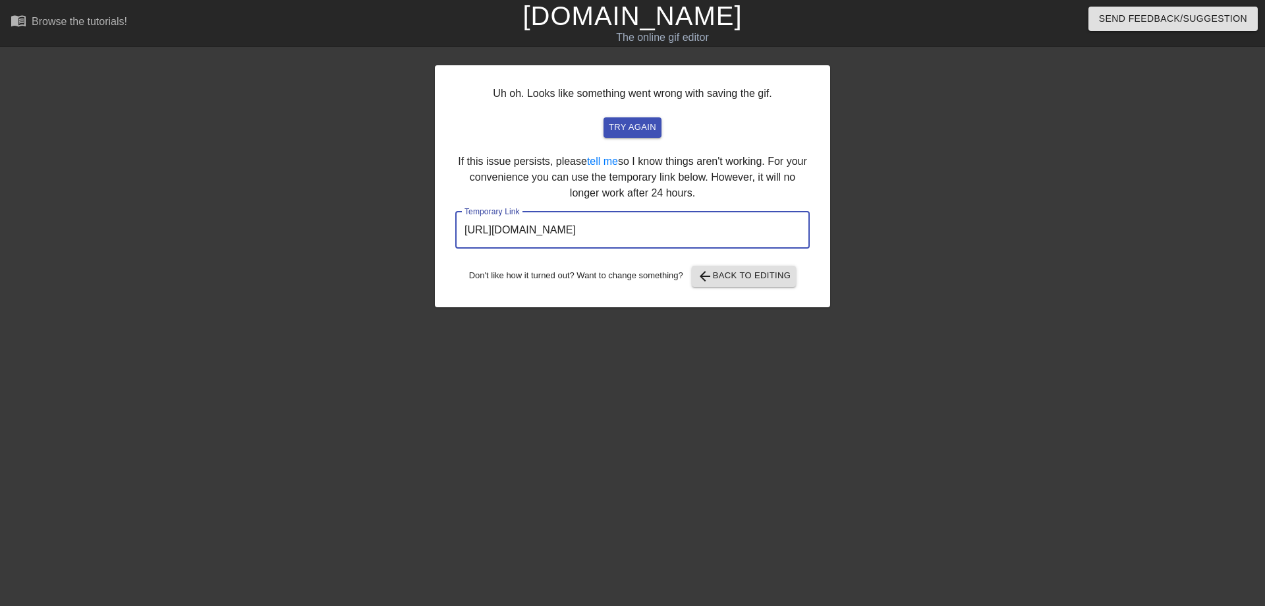
drag, startPoint x: 747, startPoint y: 223, endPoint x: 389, endPoint y: 223, distance: 357.8
click at [455, 223] on input "[URL][DOMAIN_NAME]" at bounding box center [632, 230] width 355 height 37
